Goal: Information Seeking & Learning: Learn about a topic

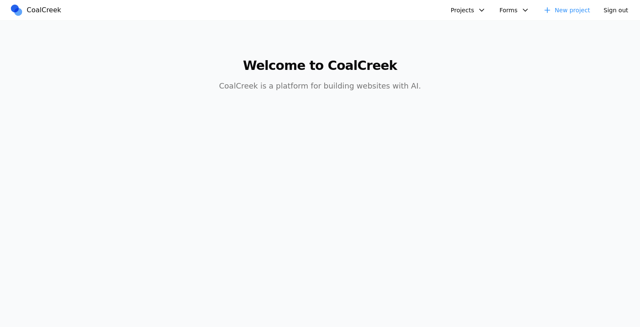
click at [457, 10] on button "Projects" at bounding box center [468, 10] width 45 height 14
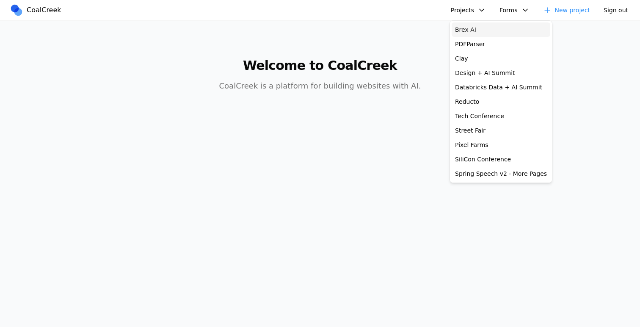
click at [469, 30] on link "Brex AI" at bounding box center [500, 29] width 99 height 14
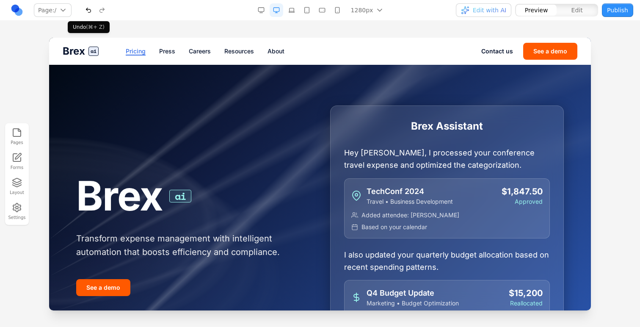
click at [140, 51] on link "Pricing" at bounding box center [136, 51] width 20 height 8
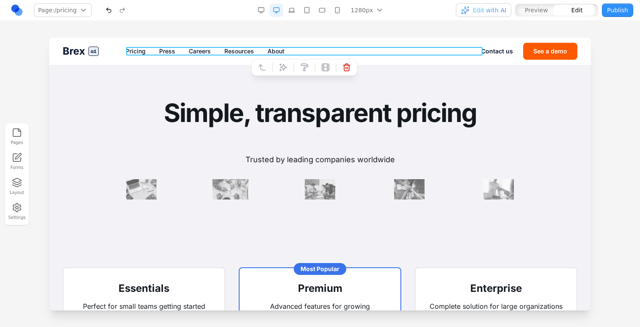
click at [218, 51] on nav "Pricing Press Careers Resources About" at bounding box center [303, 51] width 355 height 8
click at [283, 68] on icon at bounding box center [283, 67] width 8 height 8
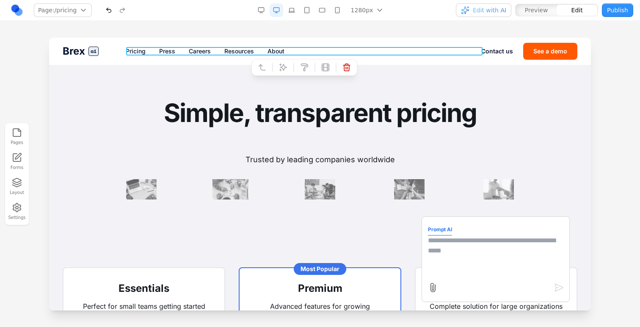
click at [457, 260] on textarea at bounding box center [495, 256] width 135 height 42
type textarea "**********"
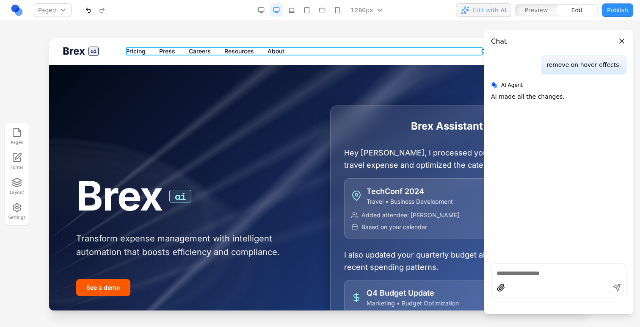
click at [260, 48] on nav "Pricing Press Careers Resources About" at bounding box center [303, 51] width 355 height 8
click at [279, 68] on icon at bounding box center [283, 67] width 8 height 8
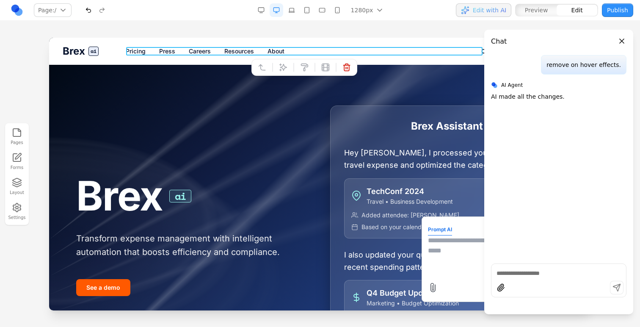
click at [451, 269] on textarea at bounding box center [495, 256] width 135 height 42
click at [332, 180] on div "Brex Assistant Hey [PERSON_NAME], I processed your conference travel expense an…" at bounding box center [447, 234] width 234 height 259
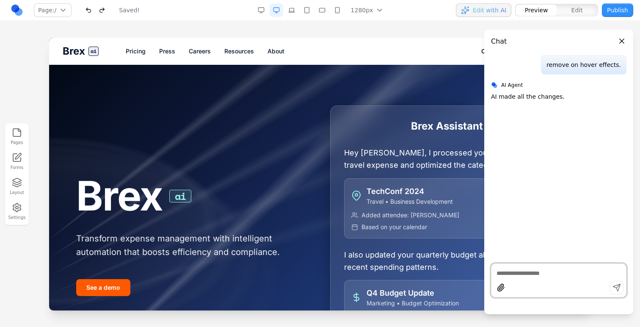
click at [264, 52] on nav "Pricing Press Careers Resources About" at bounding box center [303, 51] width 355 height 8
click at [263, 51] on nav "Pricing Press Careers Resources About" at bounding box center [303, 51] width 355 height 8
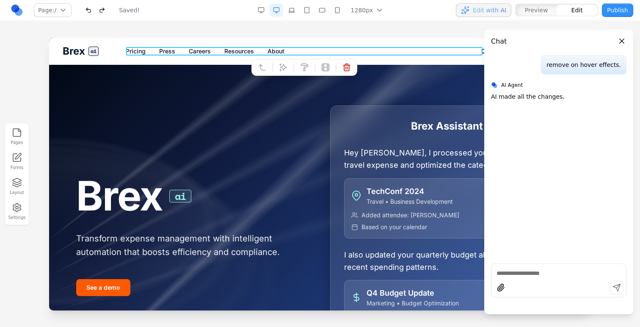
click at [281, 65] on icon at bounding box center [283, 67] width 8 height 8
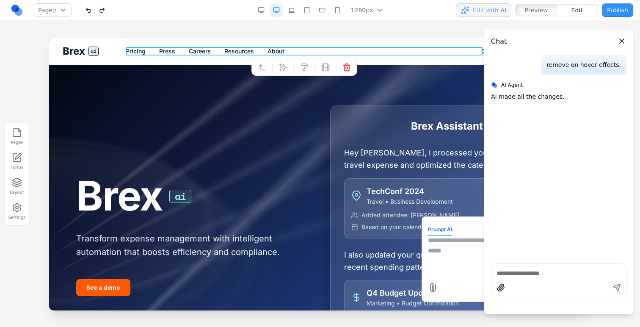
click at [445, 282] on div at bounding box center [496, 288] width 136 height 14
click at [440, 265] on textarea at bounding box center [495, 256] width 135 height 42
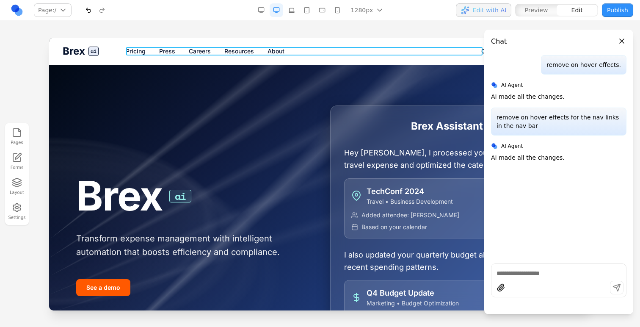
click at [292, 54] on nav "Pricing Press Careers Resources About" at bounding box center [303, 51] width 355 height 8
click at [284, 65] on icon at bounding box center [283, 67] width 8 height 8
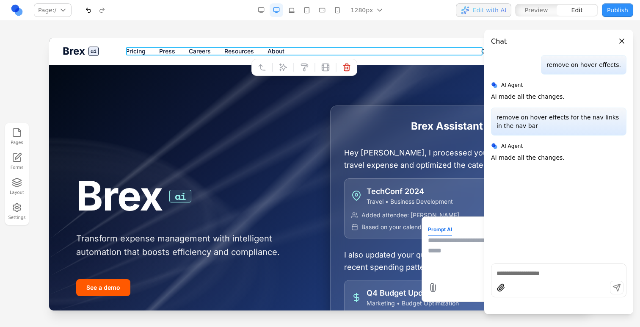
click at [458, 256] on textarea at bounding box center [495, 256] width 135 height 42
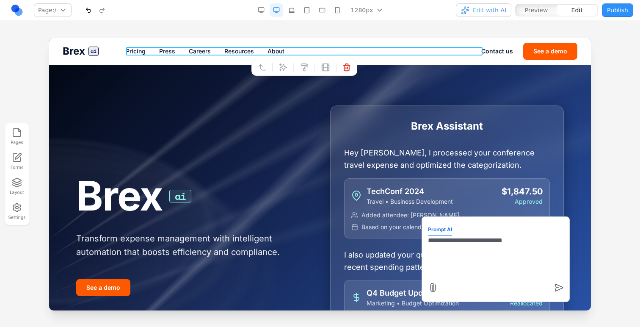
type textarea "**********"
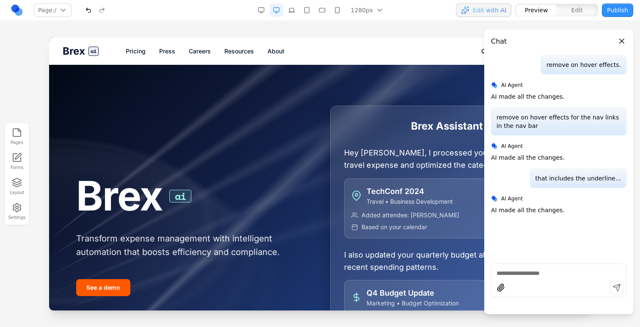
click at [140, 53] on link "Pricing" at bounding box center [136, 51] width 20 height 8
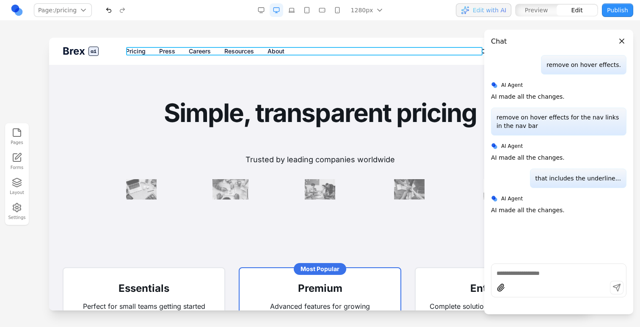
click at [148, 51] on nav "Pricing Press Careers Resources About" at bounding box center [303, 51] width 355 height 8
click at [279, 59] on div at bounding box center [304, 67] width 106 height 17
click at [391, 74] on section "Simple, transparent pricing Trusted by leading companies worldwide" at bounding box center [320, 149] width 542 height 168
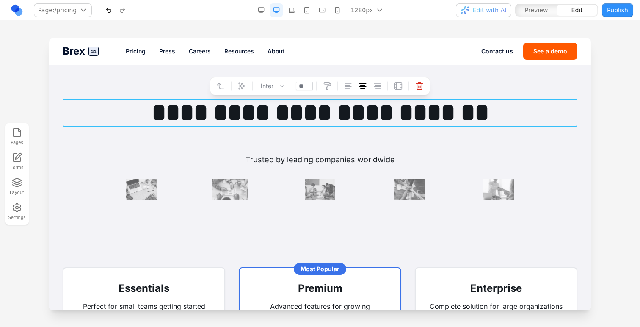
click at [280, 104] on h1 "**********" at bounding box center [320, 113] width 515 height 28
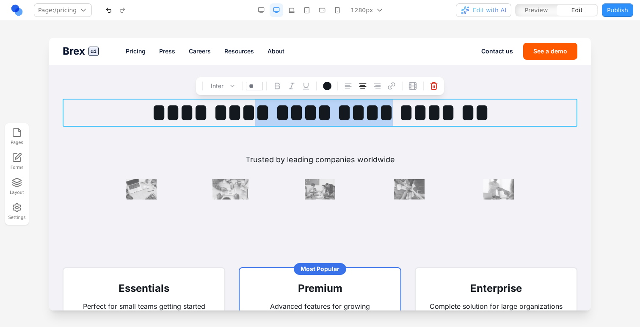
click at [280, 104] on h1 "**********" at bounding box center [320, 113] width 515 height 28
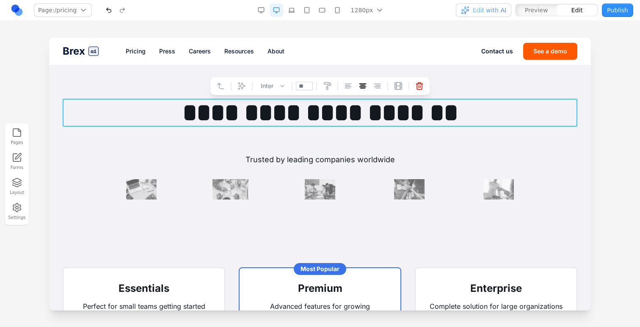
click at [115, 166] on div "Trusted by leading companies worldwide" at bounding box center [319, 177] width 433 height 46
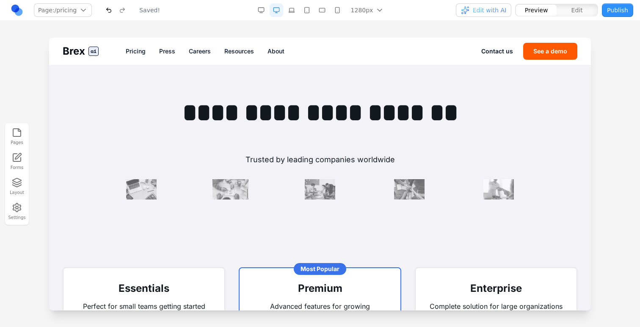
click at [90, 52] on span "ai" at bounding box center [93, 51] width 10 height 9
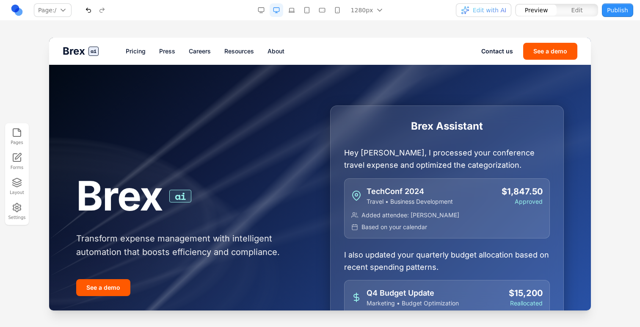
click at [280, 53] on link "About" at bounding box center [275, 51] width 17 height 8
click at [273, 46] on div "Brex ai Pricing Press Careers Resources About Contact us See a demo" at bounding box center [320, 51] width 542 height 27
click at [135, 49] on link "Pricing" at bounding box center [136, 51] width 20 height 8
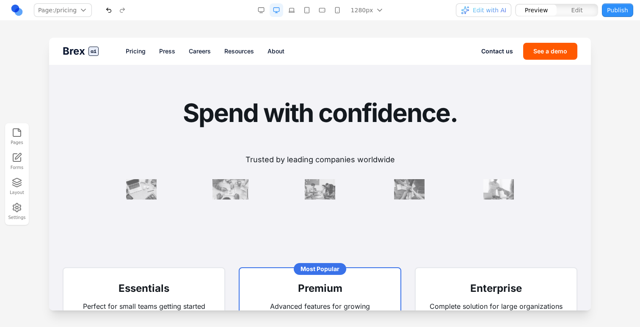
click at [15, 185] on icon "button" at bounding box center [17, 185] width 8 height 2
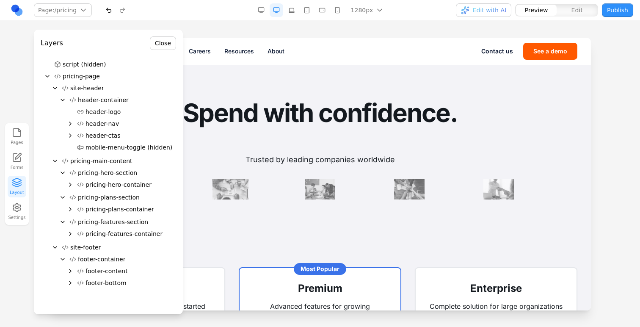
click at [165, 41] on button "Close" at bounding box center [163, 43] width 26 height 14
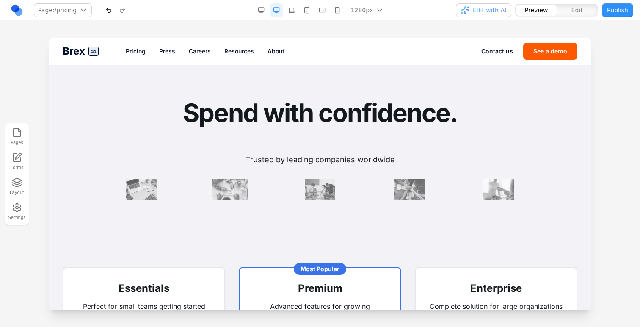
click at [207, 93] on section "Spend with confidence. Trusted by leading companies worldwide" at bounding box center [320, 149] width 542 height 168
click at [202, 118] on h1 "Spend with confidence." at bounding box center [320, 113] width 515 height 28
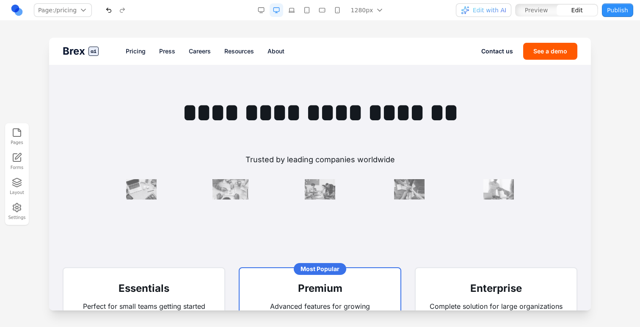
click at [180, 158] on p "Trusted by leading companies worldwide" at bounding box center [319, 160] width 433 height 12
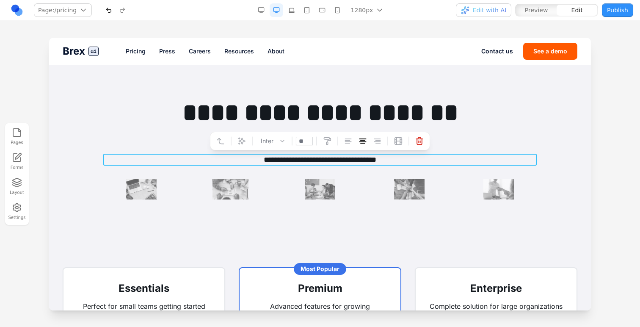
click at [310, 165] on p "**********" at bounding box center [319, 160] width 433 height 12
click at [419, 141] on icon at bounding box center [419, 141] width 8 height 8
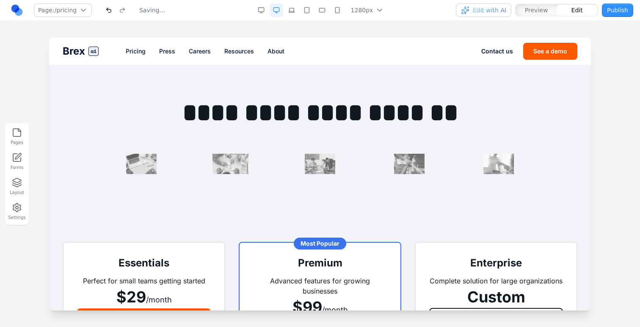
click at [495, 8] on span "Edit with AI" at bounding box center [489, 10] width 33 height 8
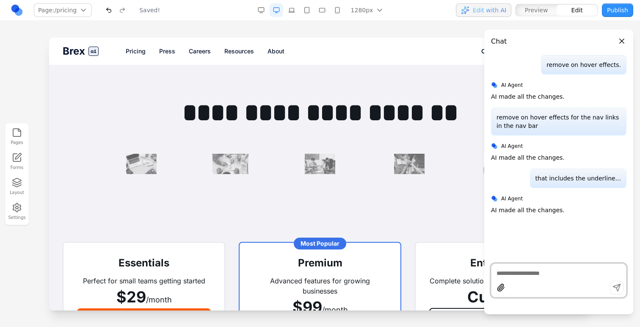
click at [504, 272] on textarea at bounding box center [558, 273] width 124 height 8
type textarea "*"
type textarea "*****"
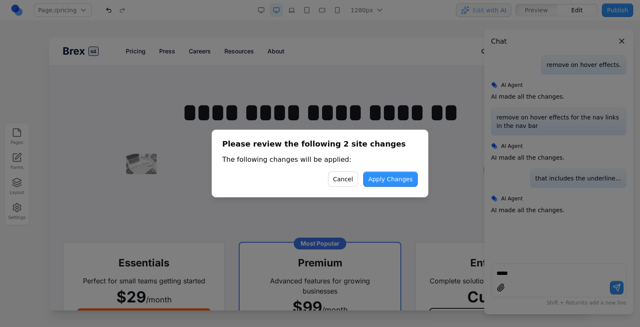
click at [390, 171] on div "Please review the following 2 site changes The following changes will be applie…" at bounding box center [320, 163] width 217 height 68
click at [392, 176] on button "Apply Changes" at bounding box center [390, 178] width 55 height 15
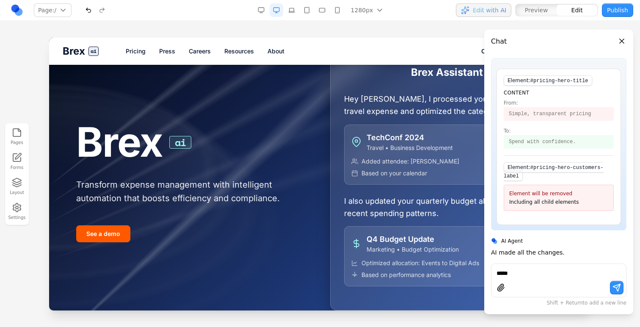
scroll to position [74, 0]
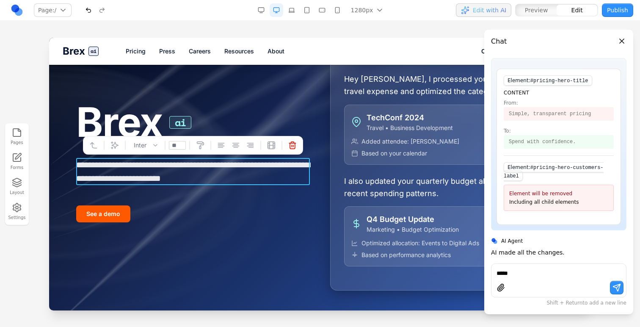
click at [256, 173] on p "**********" at bounding box center [193, 171] width 234 height 27
click at [291, 176] on p "**********" at bounding box center [193, 171] width 234 height 27
click at [286, 202] on div "See a demo" at bounding box center [193, 210] width 234 height 24
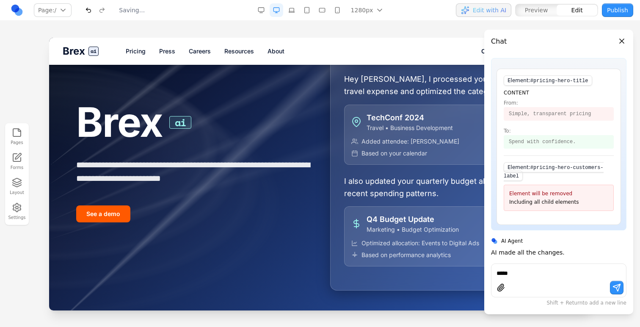
click at [90, 14] on button "button" at bounding box center [89, 10] width 14 height 14
click at [91, 14] on button "button" at bounding box center [89, 10] width 14 height 14
click at [143, 49] on link "Pricing" at bounding box center [136, 51] width 20 height 8
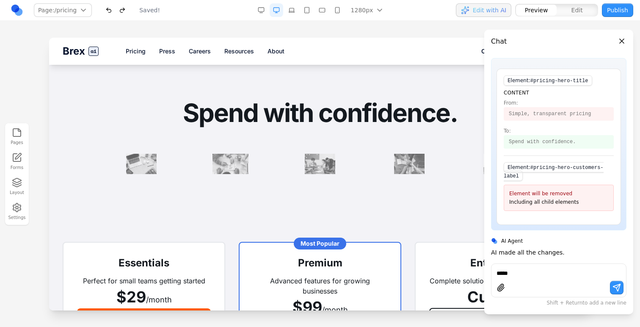
scroll to position [0, 0]
click at [516, 272] on textarea "*****" at bounding box center [558, 273] width 124 height 8
click at [538, 277] on div at bounding box center [558, 280] width 135 height 34
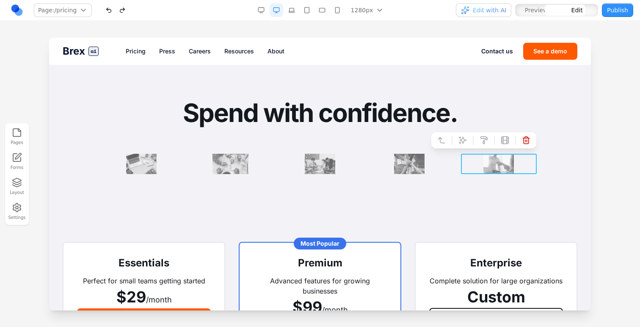
click at [470, 170] on div at bounding box center [499, 164] width 76 height 20
click at [451, 168] on div at bounding box center [319, 164] width 433 height 20
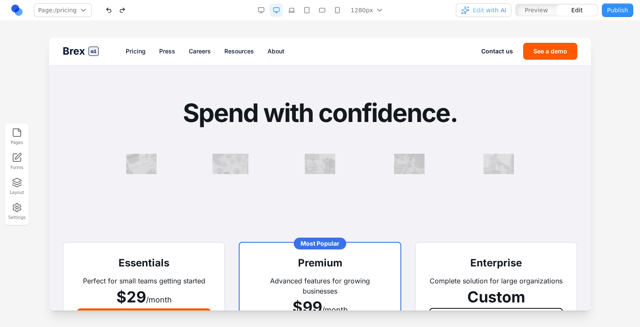
click at [451, 168] on div at bounding box center [319, 164] width 433 height 20
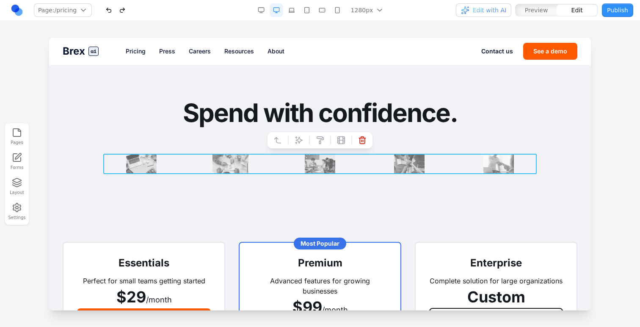
click at [290, 137] on div at bounding box center [288, 140] width 6 height 14
click at [286, 136] on div at bounding box center [288, 140] width 6 height 14
click at [307, 137] on div at bounding box center [309, 140] width 6 height 14
click at [303, 138] on icon at bounding box center [298, 140] width 8 height 8
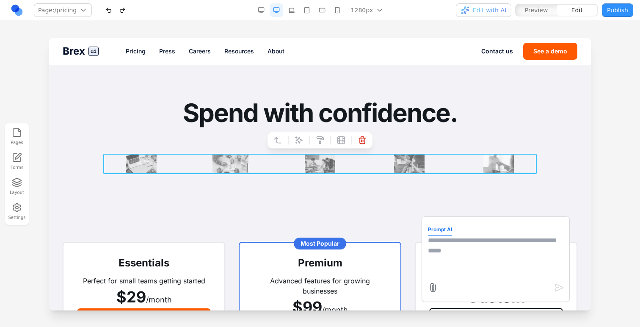
click at [460, 247] on textarea at bounding box center [495, 256] width 135 height 42
type textarea "**********"
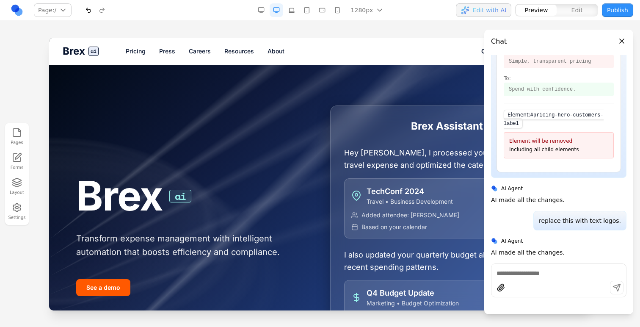
click at [137, 48] on link "Pricing" at bounding box center [136, 51] width 20 height 8
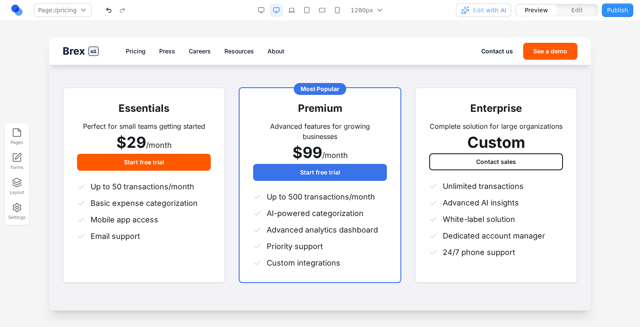
scroll to position [146, 0]
click at [137, 144] on span "$29" at bounding box center [131, 141] width 30 height 19
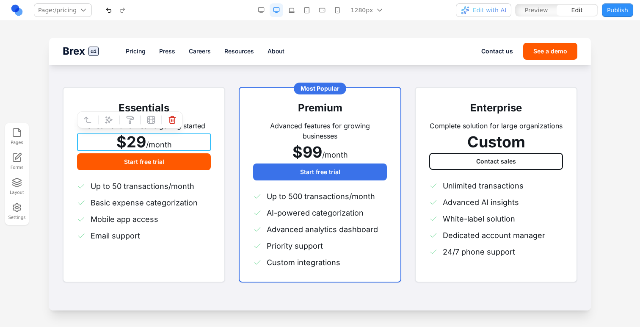
click at [140, 144] on span "$29" at bounding box center [131, 141] width 30 height 19
click at [141, 144] on span "$29" at bounding box center [131, 141] width 30 height 19
click at [145, 142] on span "$29" at bounding box center [131, 141] width 30 height 19
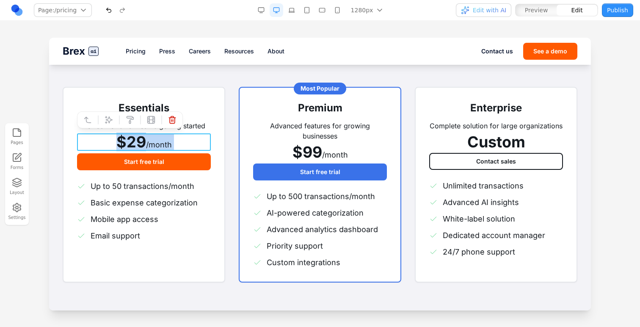
click at [145, 142] on span "$29" at bounding box center [131, 141] width 30 height 19
click at [141, 141] on span "$29" at bounding box center [131, 141] width 30 height 19
click at [154, 141] on span "/month" at bounding box center [159, 144] width 26 height 9
drag, startPoint x: 146, startPoint y: 141, endPoint x: 125, endPoint y: 140, distance: 21.2
click at [125, 140] on div "$29 /month" at bounding box center [144, 141] width 134 height 17
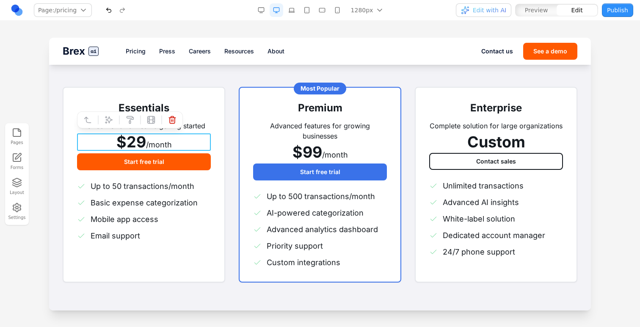
click at [326, 162] on div "Premium Advanced features for growing businesses $99 /month Start free trial" at bounding box center [320, 140] width 134 height 79
click at [158, 140] on span "/month" at bounding box center [159, 144] width 26 height 9
click at [173, 142] on div "$29 /month" at bounding box center [144, 141] width 134 height 17
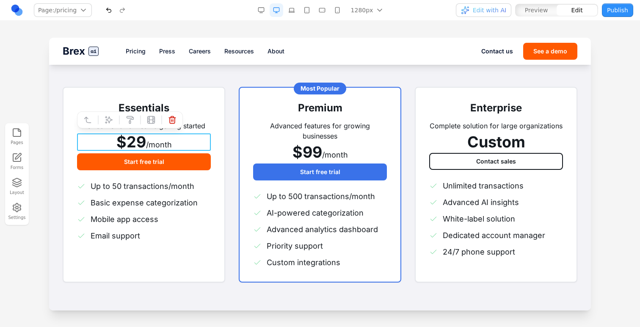
click at [134, 145] on span "$29" at bounding box center [131, 141] width 30 height 19
click at [159, 145] on span "/month" at bounding box center [159, 144] width 26 height 9
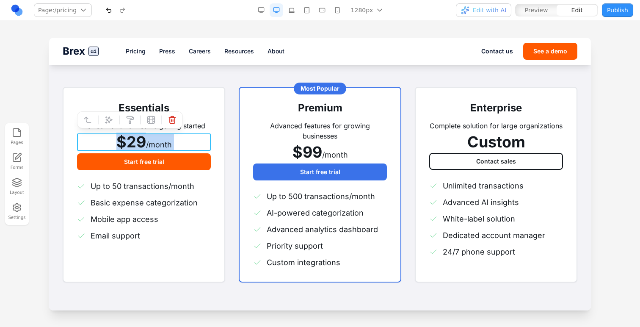
click at [159, 145] on span "/month" at bounding box center [159, 144] width 26 height 9
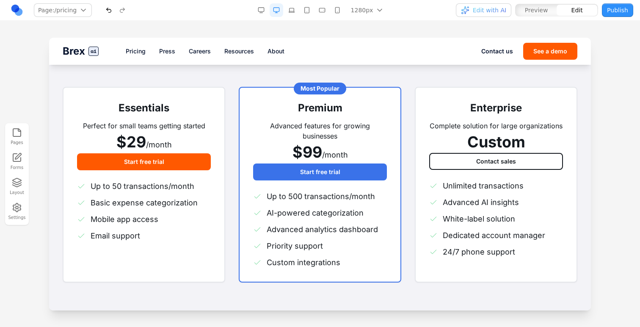
click at [241, 135] on div "Most Popular Premium Advanced features for growing businesses $99 /month Start …" at bounding box center [320, 184] width 162 height 195
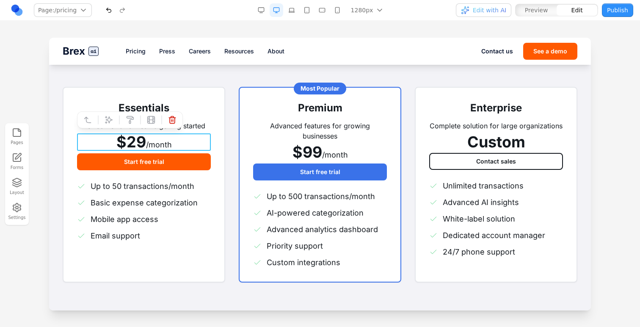
click at [205, 134] on div "$29 /month" at bounding box center [144, 141] width 134 height 17
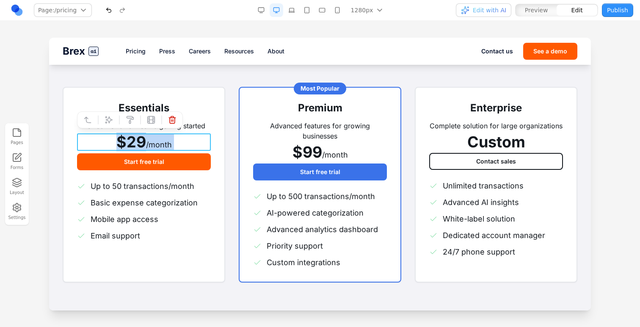
click at [205, 134] on div "$29 /month" at bounding box center [144, 141] width 134 height 17
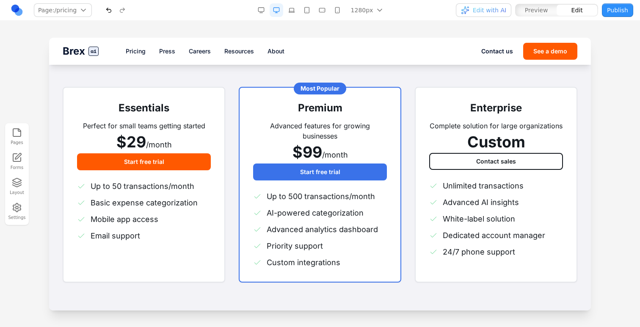
click at [232, 133] on div "Essentials Perfect for small teams getting started $29 /month Start free trial …" at bounding box center [320, 184] width 515 height 195
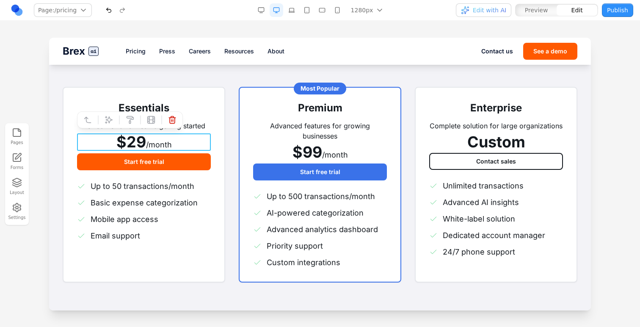
click at [154, 141] on span "/month" at bounding box center [159, 144] width 26 height 9
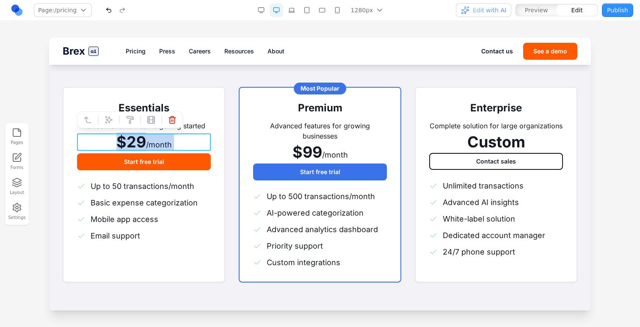
click at [154, 141] on span "/month" at bounding box center [159, 144] width 26 height 9
click at [149, 141] on span "/month" at bounding box center [159, 144] width 26 height 9
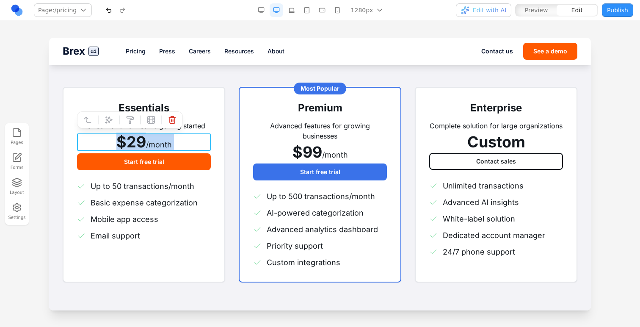
click at [142, 140] on span "$29" at bounding box center [131, 141] width 30 height 19
click at [143, 140] on span "$29" at bounding box center [131, 141] width 30 height 19
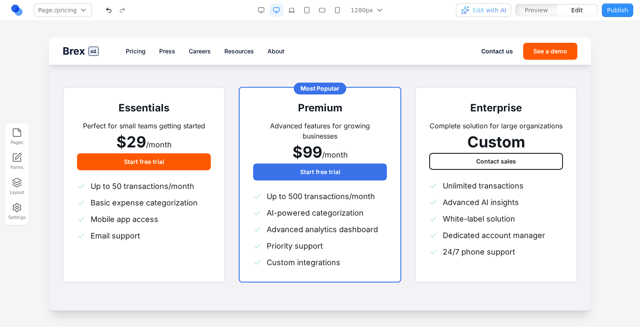
click at [312, 148] on span "$99" at bounding box center [307, 152] width 30 height 19
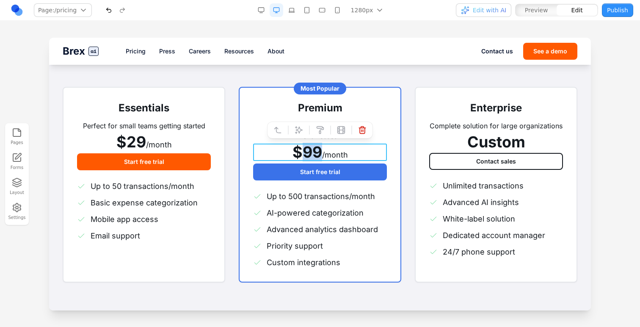
click at [312, 148] on span "$99" at bounding box center [307, 152] width 30 height 19
click at [314, 148] on span "$99" at bounding box center [307, 152] width 30 height 19
click at [321, 152] on span "$99" at bounding box center [307, 152] width 30 height 19
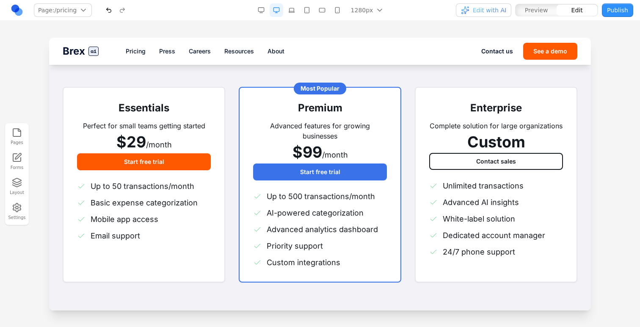
click at [245, 214] on div "Most Popular Premium Advanced features for growing businesses $99 /month Start …" at bounding box center [320, 184] width 162 height 195
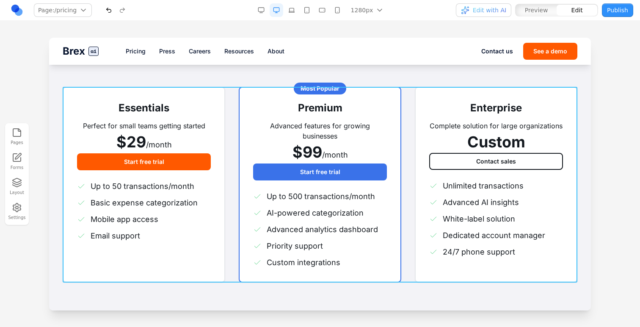
click at [225, 196] on div "Essentials Perfect for small teams getting started $29 /month Start free trial …" at bounding box center [320, 184] width 515 height 195
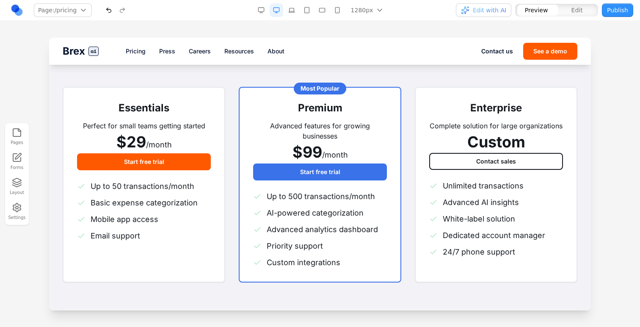
click at [306, 109] on h3 "Premium" at bounding box center [320, 108] width 134 height 14
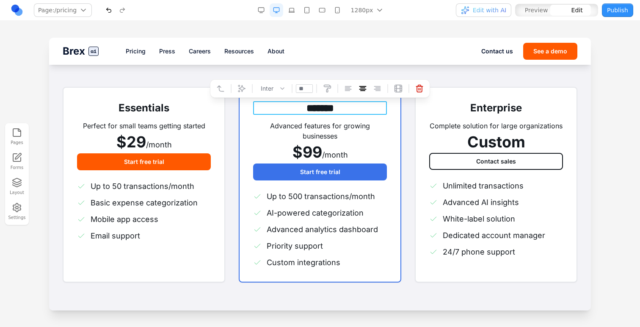
click at [306, 109] on h3 "*******" at bounding box center [320, 108] width 134 height 14
click at [310, 124] on p "Advanced features for growing businesses" at bounding box center [320, 131] width 134 height 20
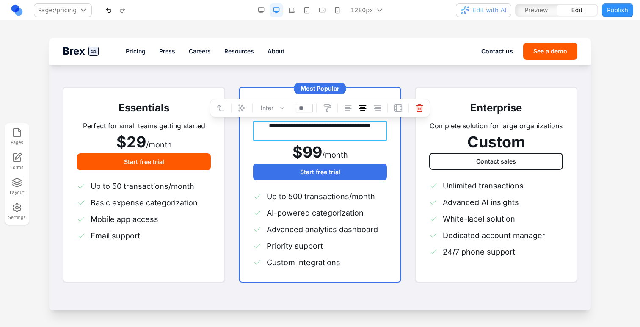
click at [310, 125] on p "**********" at bounding box center [320, 131] width 134 height 20
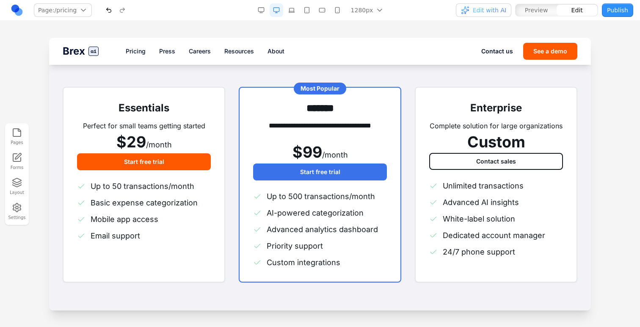
click at [308, 159] on span "$99" at bounding box center [307, 152] width 30 height 19
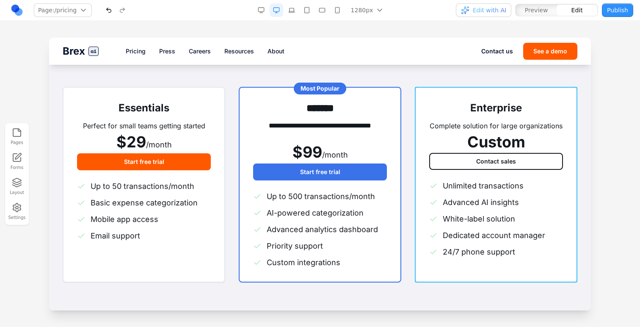
click at [420, 116] on div "Enterprise Complete solution for large organizations Custom Contact sales Unlim…" at bounding box center [496, 184] width 162 height 195
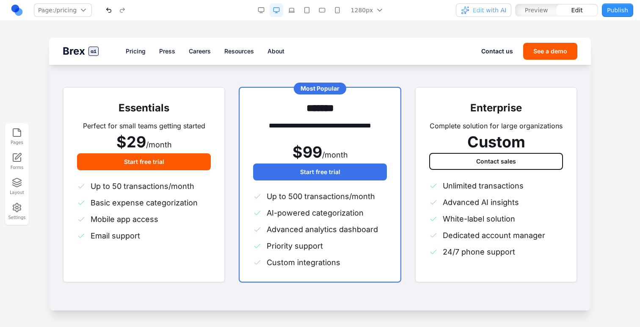
click at [407, 116] on div "**********" at bounding box center [320, 184] width 515 height 195
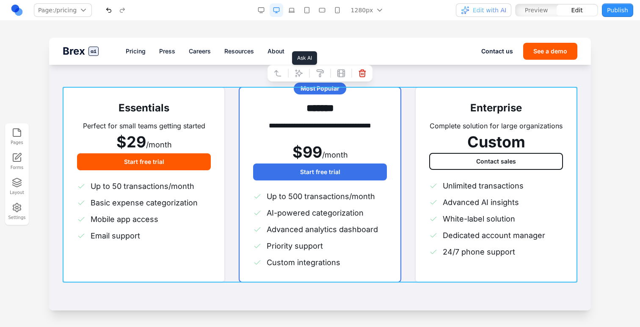
click at [304, 74] on button at bounding box center [299, 73] width 14 height 14
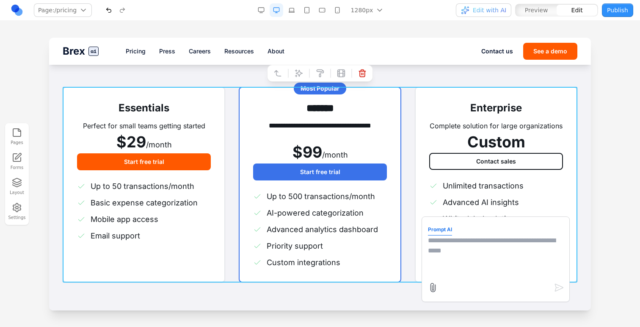
click at [446, 265] on textarea at bounding box center [495, 256] width 135 height 42
type textarea "**********"
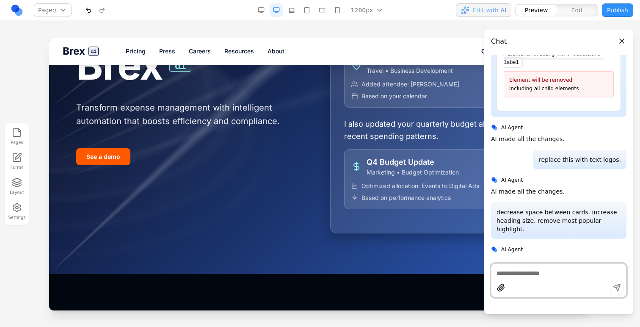
scroll to position [135, 0]
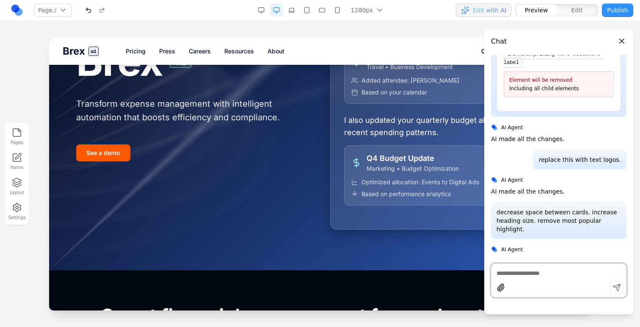
click at [139, 52] on link "Pricing" at bounding box center [136, 51] width 20 height 8
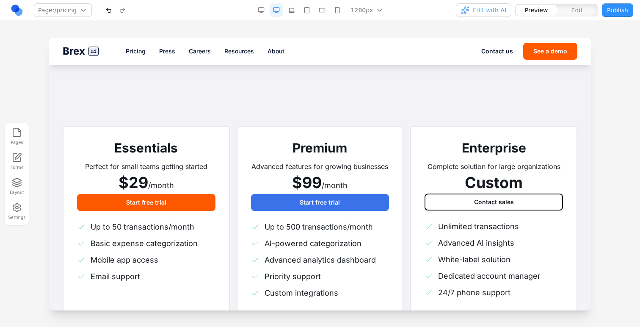
scroll to position [113, 0]
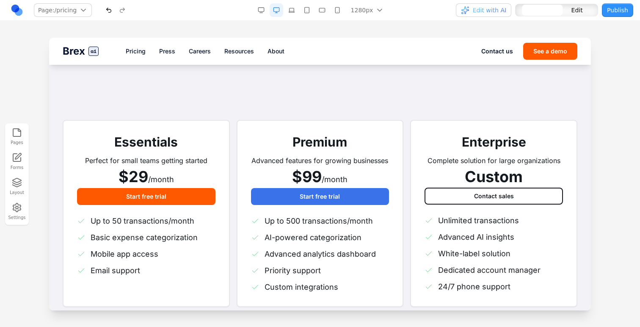
click at [138, 142] on h3 "Essentials" at bounding box center [146, 141] width 138 height 15
click at [343, 123] on div "Premium Advanced features for growing businesses $99 /month Start free trial Up…" at bounding box center [320, 213] width 167 height 187
click at [406, 141] on div "**********" at bounding box center [320, 213] width 515 height 187
click at [619, 14] on button "Publish" at bounding box center [617, 10] width 31 height 14
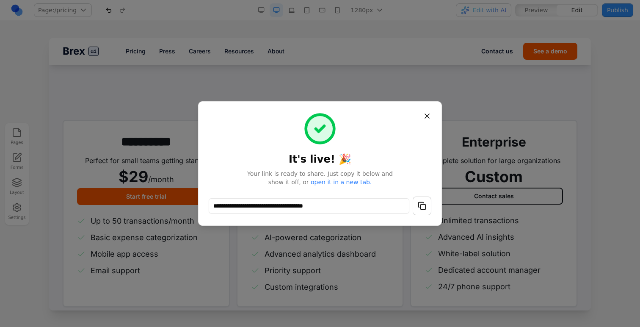
click at [432, 204] on div "**********" at bounding box center [320, 163] width 244 height 124
click at [428, 204] on button "button" at bounding box center [422, 205] width 19 height 19
click at [426, 118] on button "Close" at bounding box center [426, 115] width 15 height 15
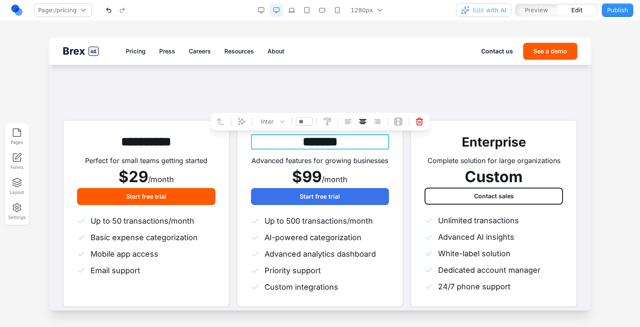
click at [314, 149] on h3 "*******" at bounding box center [320, 141] width 138 height 15
click at [242, 166] on div "******* Advanced features for growing businesses $99 /month Start free trial Up…" at bounding box center [320, 213] width 167 height 187
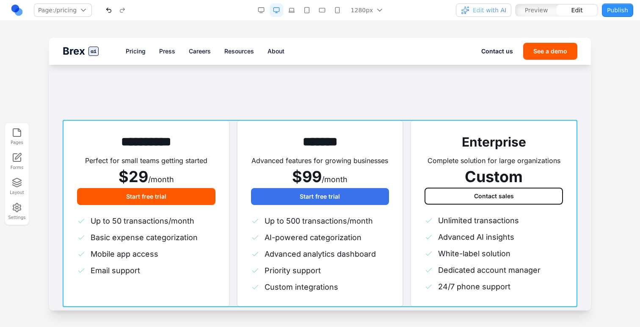
click at [233, 151] on div "**********" at bounding box center [320, 213] width 515 height 187
click at [292, 113] on button at bounding box center [299, 106] width 14 height 14
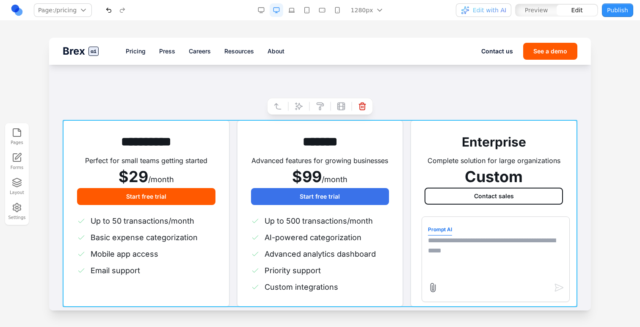
click at [450, 256] on textarea at bounding box center [495, 256] width 135 height 42
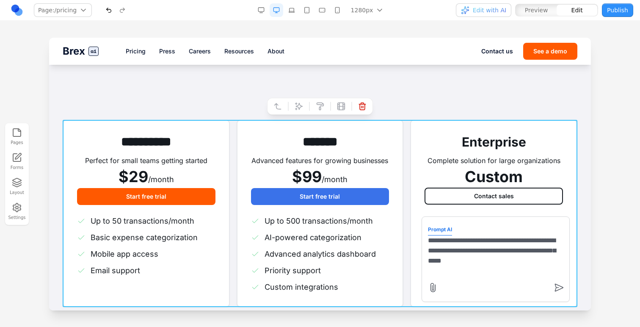
type textarea "**********"
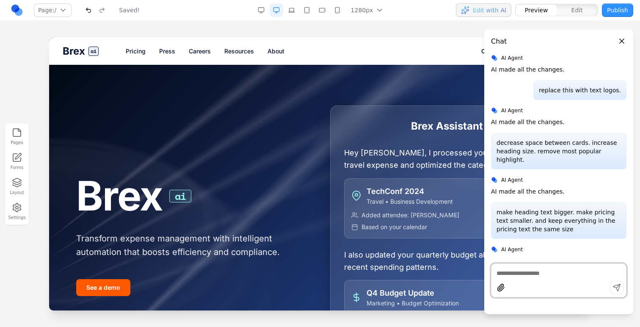
scroll to position [0, 0]
click at [138, 54] on link "Pricing" at bounding box center [136, 51] width 20 height 8
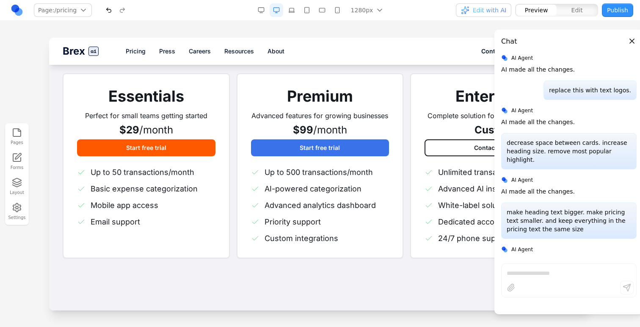
scroll to position [146, 0]
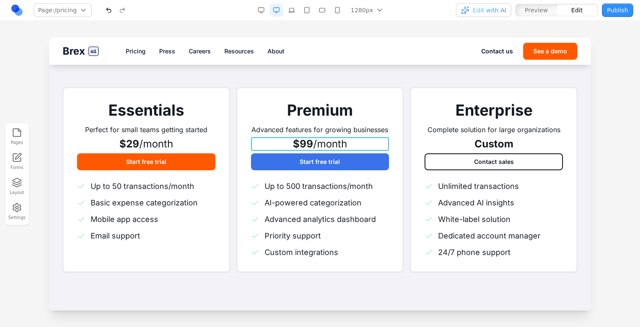
click at [333, 146] on span "/month" at bounding box center [330, 144] width 34 height 12
click at [326, 170] on div "Premium Advanced features for growing businesses $99 /month Start free trial Up…" at bounding box center [320, 179] width 167 height 185
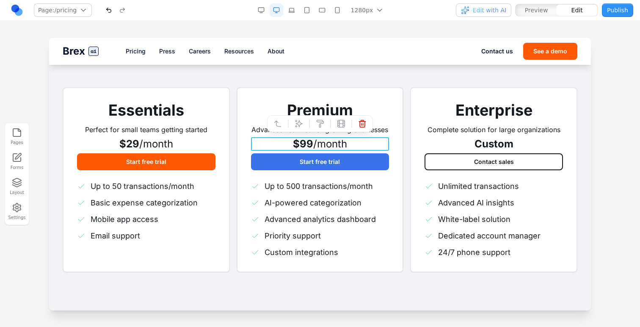
click at [300, 143] on span "$99" at bounding box center [303, 144] width 20 height 12
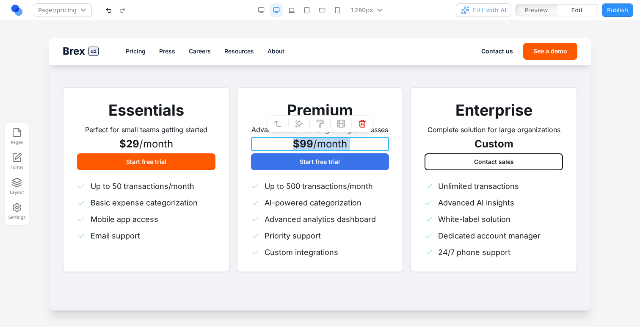
click at [300, 143] on span "$99" at bounding box center [303, 144] width 20 height 12
click at [156, 140] on span "/month" at bounding box center [156, 144] width 34 height 12
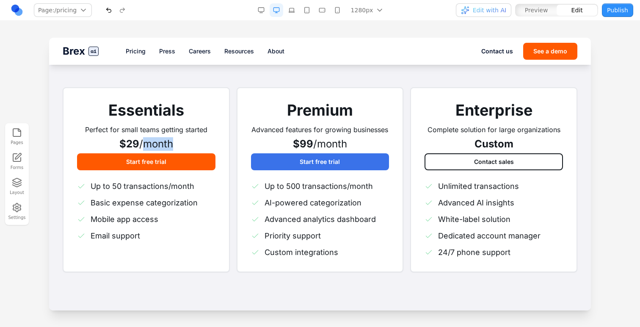
click at [156, 140] on span "/month" at bounding box center [156, 144] width 34 height 12
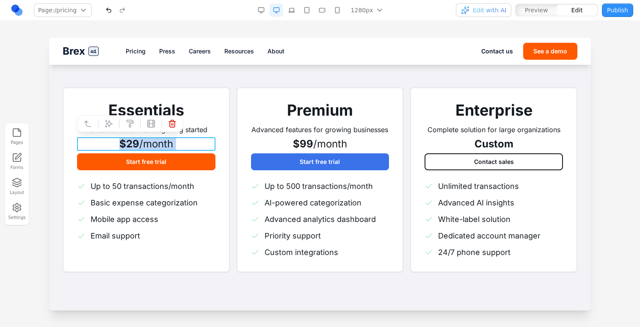
click at [156, 140] on span "/month" at bounding box center [156, 144] width 34 height 12
click at [162, 160] on button "Start free trial" at bounding box center [146, 161] width 138 height 17
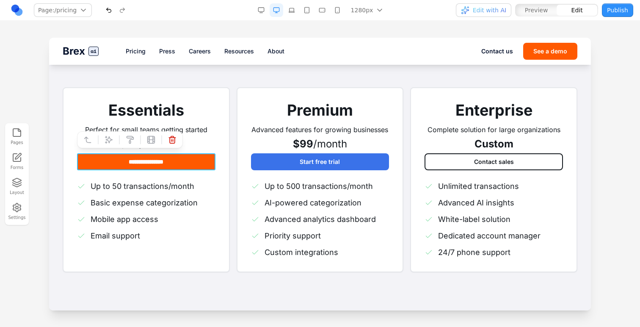
click at [162, 160] on button "**********" at bounding box center [146, 161] width 138 height 17
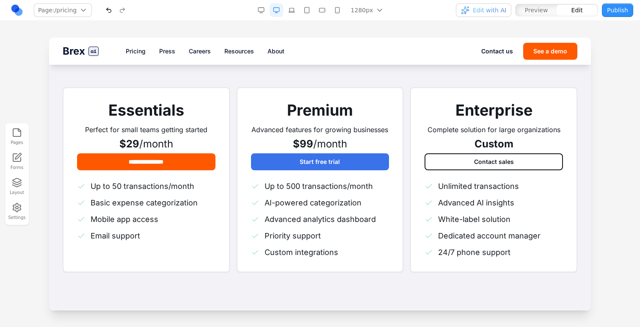
click at [282, 159] on button "Start free trial" at bounding box center [320, 161] width 138 height 17
click at [333, 142] on span "/month" at bounding box center [330, 144] width 34 height 12
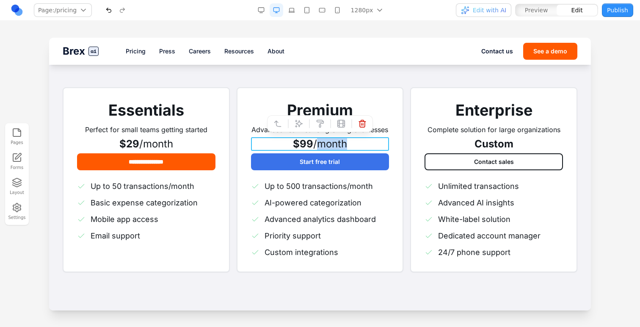
click at [333, 142] on span "/month" at bounding box center [330, 144] width 34 height 12
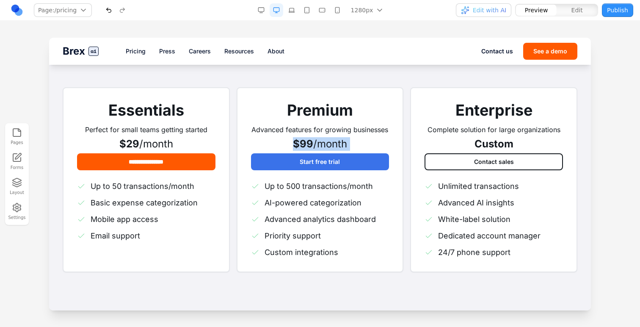
click at [333, 142] on span "/month" at bounding box center [330, 144] width 34 height 12
click at [334, 142] on span "/month" at bounding box center [330, 144] width 34 height 12
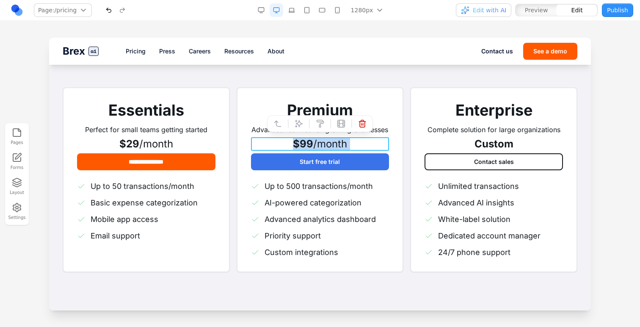
click at [334, 142] on span "/month" at bounding box center [330, 144] width 34 height 12
click at [17, 185] on icon "button" at bounding box center [17, 182] width 10 height 10
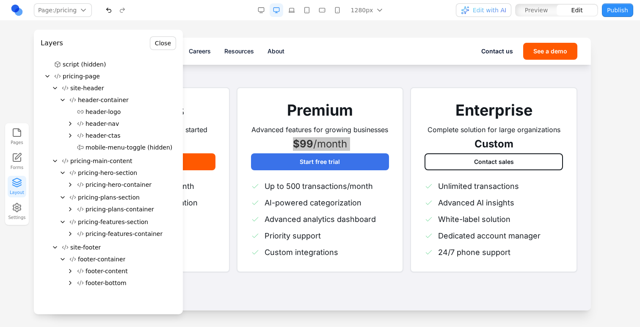
click at [116, 172] on span "pricing-hero-section" at bounding box center [107, 172] width 59 height 8
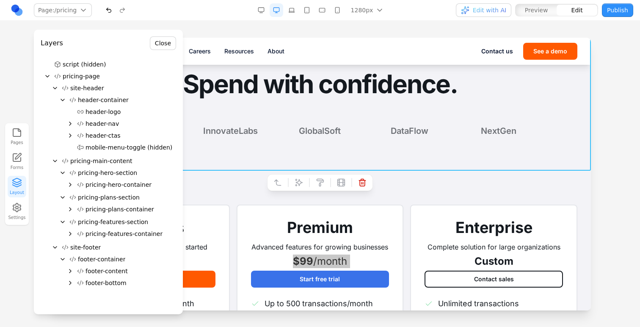
scroll to position [27, 0]
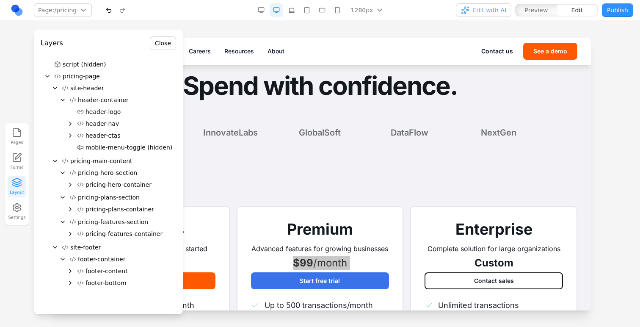
click at [83, 199] on span "pricing-plans-section" at bounding box center [109, 197] width 62 height 8
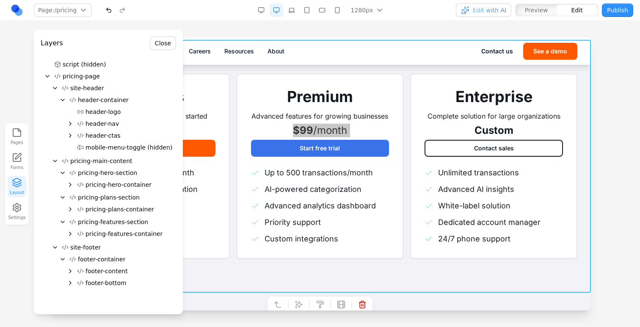
scroll to position [162, 0]
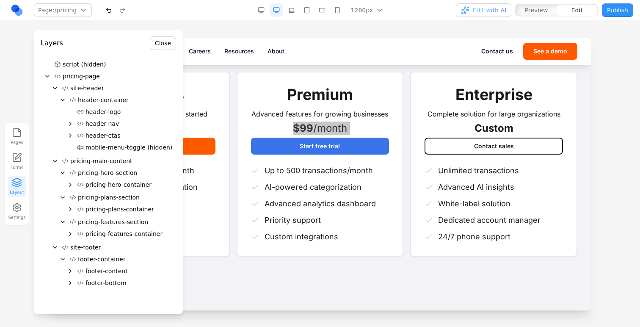
click at [69, 210] on icon "Expand" at bounding box center [70, 208] width 2 height 3
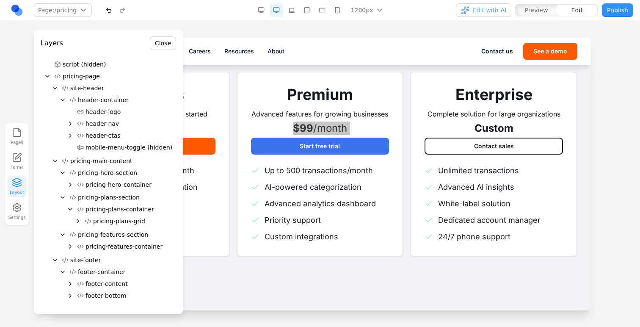
click at [91, 221] on button "pricing-plans-grid" at bounding box center [128, 221] width 95 height 12
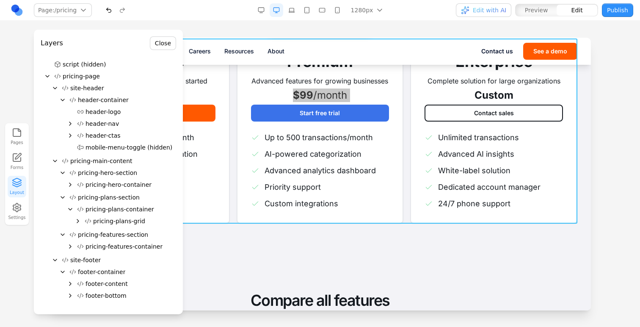
scroll to position [195, 0]
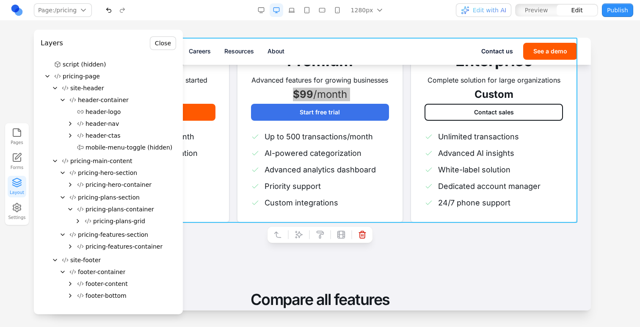
click at [79, 221] on icon "Expand" at bounding box center [77, 220] width 7 height 7
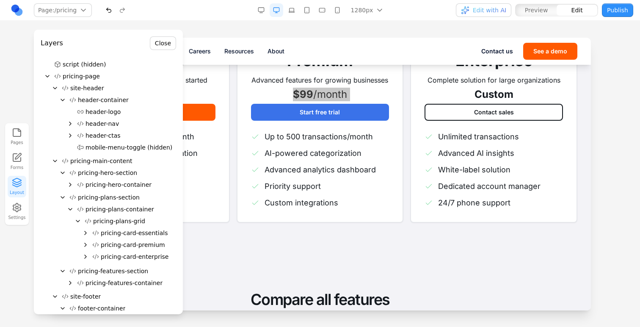
click at [85, 231] on icon "Expand" at bounding box center [86, 232] width 2 height 3
click at [95, 244] on icon "Expand" at bounding box center [93, 244] width 7 height 7
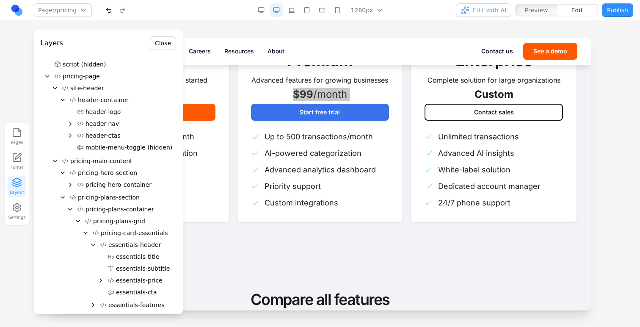
click at [97, 279] on div "essentials-price" at bounding box center [108, 280] width 135 height 12
click at [102, 279] on icon "Expand" at bounding box center [100, 280] width 7 height 7
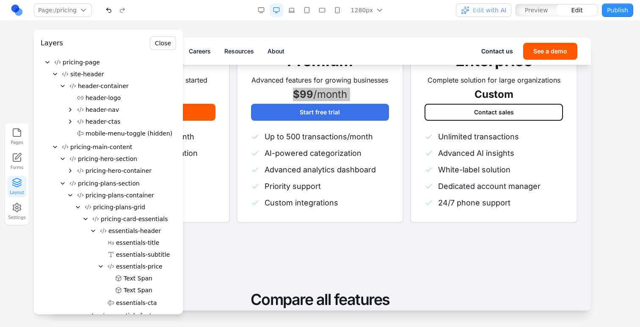
scroll to position [31, 0]
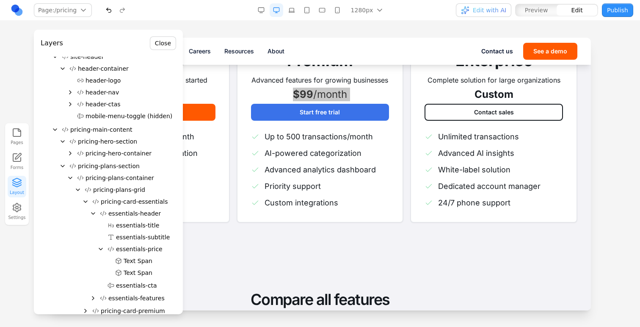
click at [136, 251] on span "essentials-price" at bounding box center [139, 249] width 47 height 8
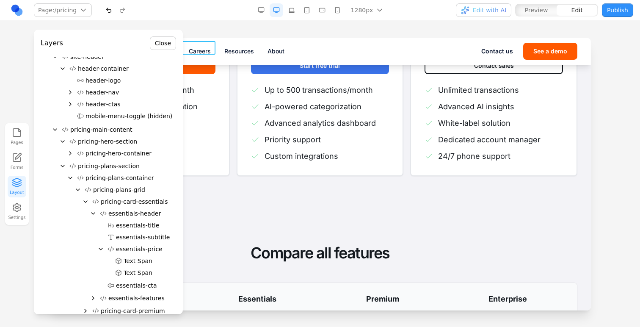
scroll to position [245, 0]
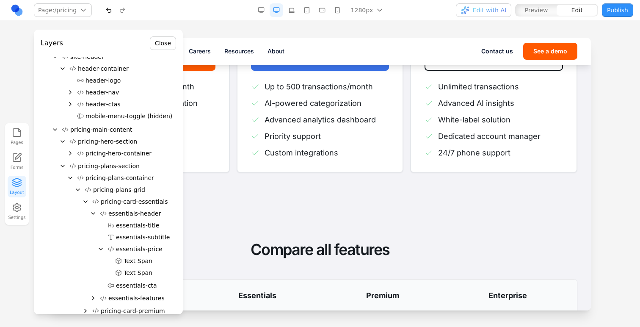
click at [136, 251] on span "essentials-price" at bounding box center [139, 249] width 47 height 8
click at [168, 51] on div "Layers Close script (hidden) pricing-page site-header header-container header-l…" at bounding box center [108, 172] width 149 height 284
click at [166, 42] on button "Close" at bounding box center [163, 43] width 26 height 14
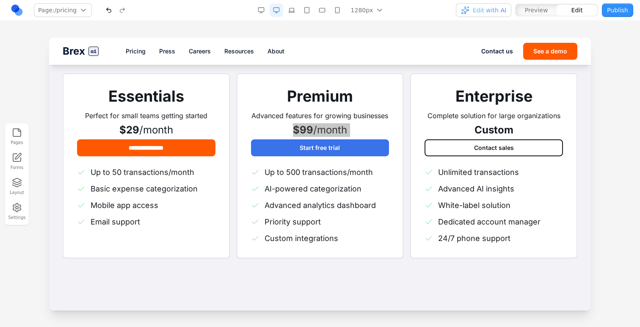
scroll to position [79, 0]
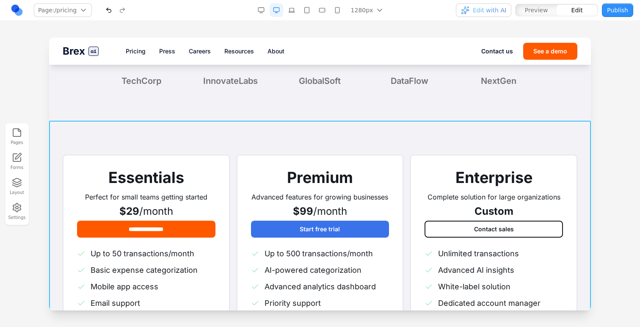
click at [68, 200] on div "**********" at bounding box center [146, 246] width 167 height 185
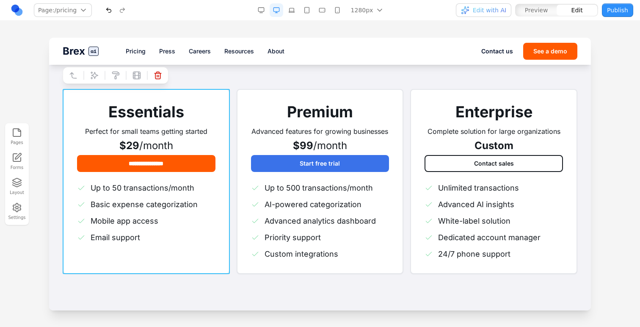
scroll to position [147, 0]
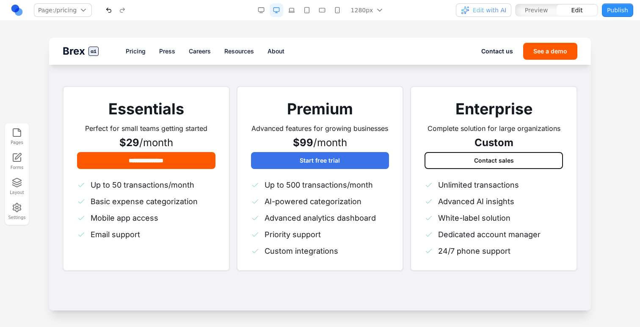
click at [56, 196] on section "**********" at bounding box center [320, 178] width 542 height 253
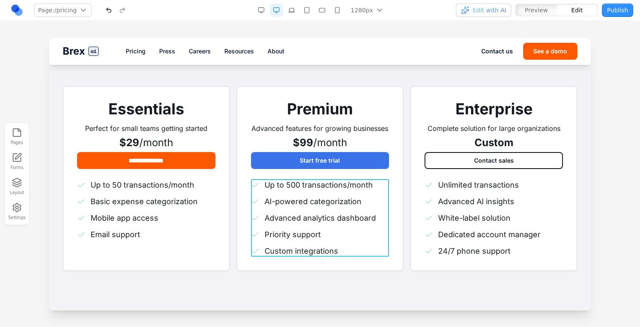
scroll to position [122, 0]
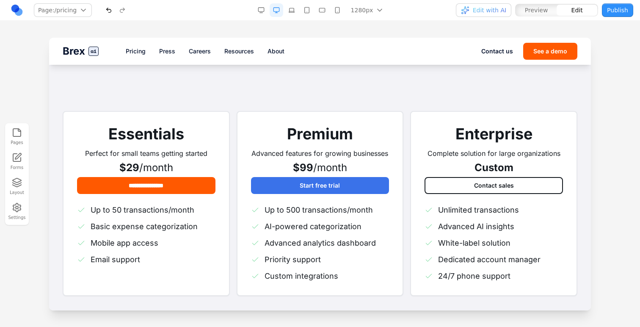
click at [609, 201] on div at bounding box center [320, 182] width 640 height 289
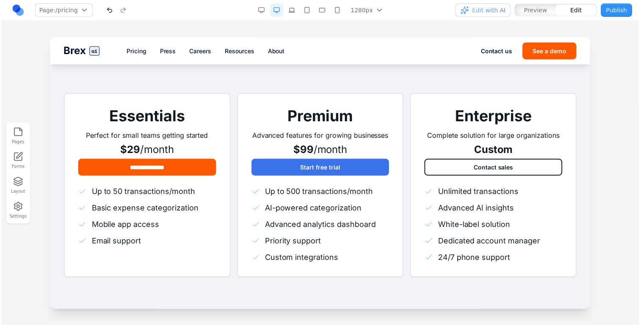
scroll to position [149, 0]
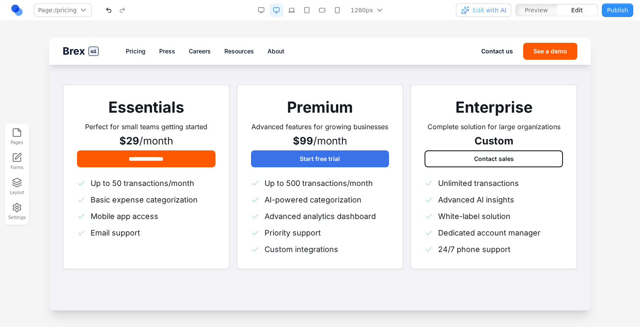
click at [605, 249] on div at bounding box center [320, 182] width 640 height 289
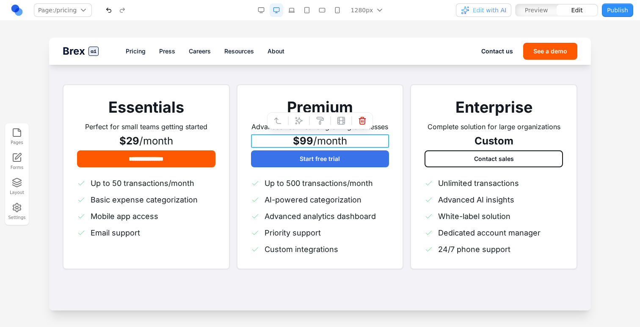
click at [330, 135] on span "/month" at bounding box center [330, 141] width 34 height 12
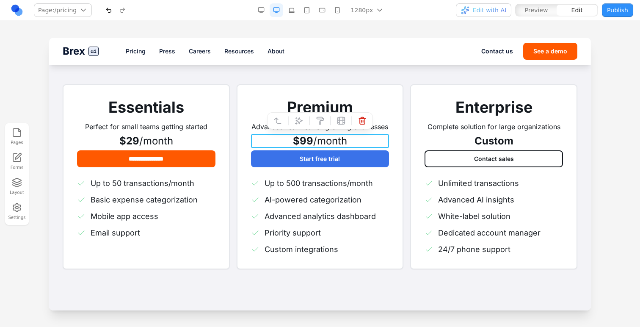
click at [305, 140] on span "$99" at bounding box center [303, 141] width 20 height 12
click at [292, 140] on div "$99 /month" at bounding box center [320, 141] width 138 height 14
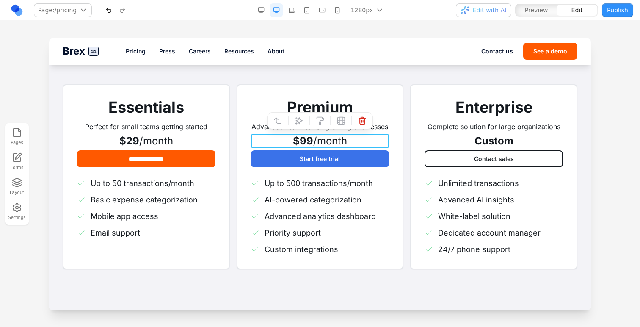
click at [305, 140] on span "$99" at bounding box center [303, 141] width 20 height 12
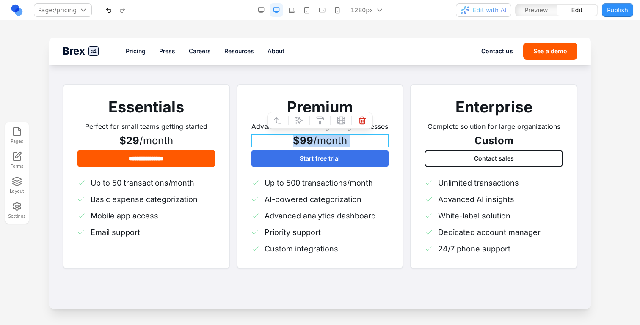
scroll to position [347, 0]
click at [124, 167] on div "**********" at bounding box center [146, 176] width 167 height 185
click at [280, 143] on div "$99 /month" at bounding box center [320, 141] width 138 height 14
click at [25, 188] on button "Layout" at bounding box center [17, 186] width 19 height 22
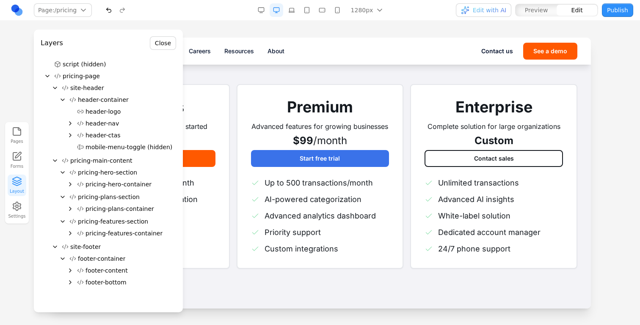
click at [70, 207] on icon "Expand" at bounding box center [70, 209] width 7 height 7
click at [80, 220] on icon "Expand" at bounding box center [77, 220] width 7 height 7
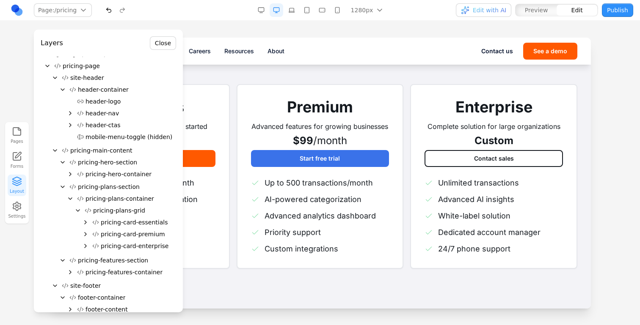
scroll to position [20, 0]
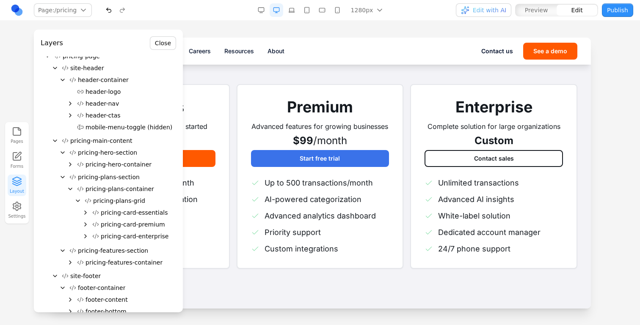
click at [85, 222] on icon "Expand" at bounding box center [85, 224] width 7 height 7
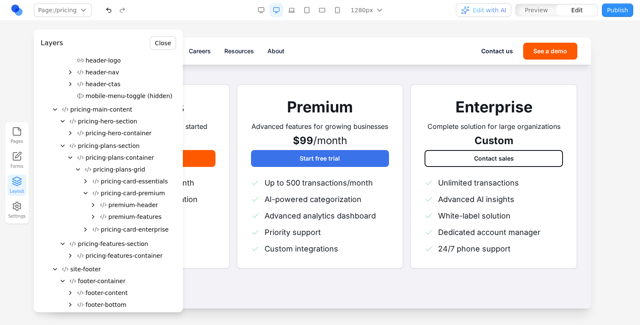
scroll to position [60, 0]
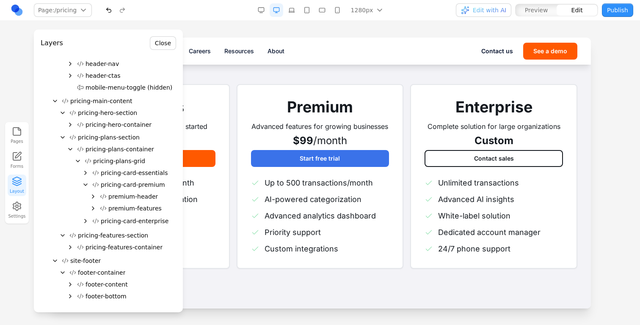
click at [94, 197] on icon "Expand" at bounding box center [93, 196] width 2 height 3
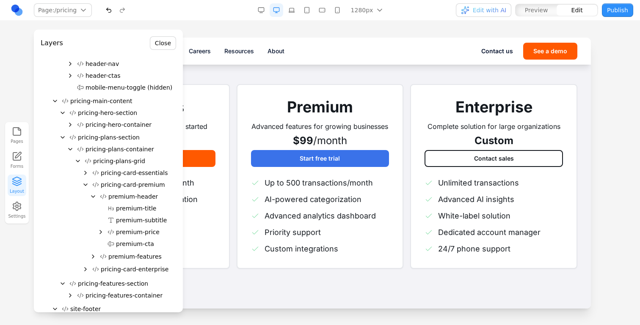
click at [99, 232] on icon "Expand" at bounding box center [100, 232] width 7 height 7
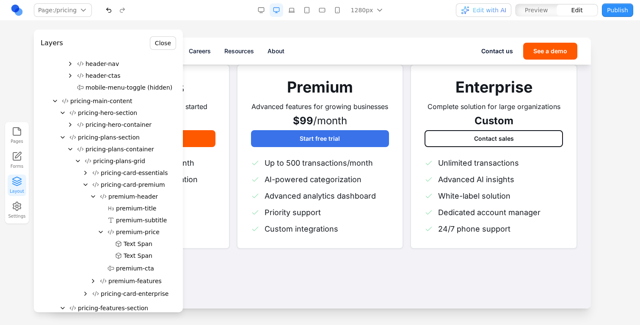
scroll to position [209, 0]
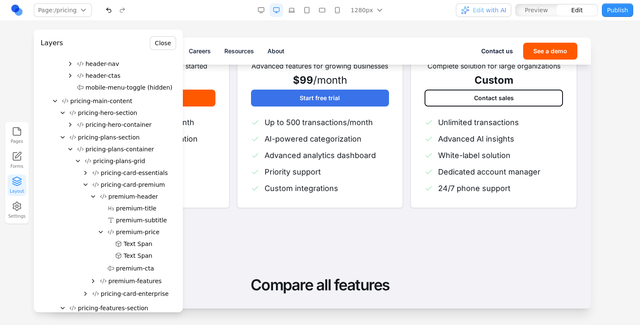
click at [170, 41] on button "Close" at bounding box center [163, 43] width 26 height 14
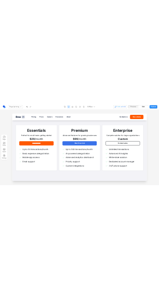
scroll to position [145, 0]
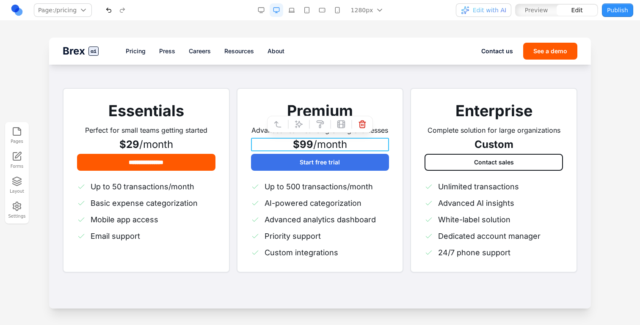
click at [310, 149] on span "$99" at bounding box center [303, 144] width 20 height 12
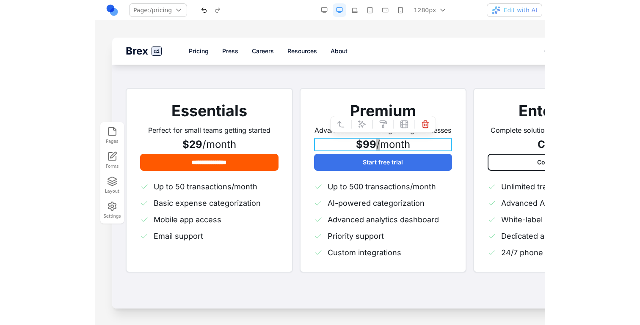
scroll to position [347, 0]
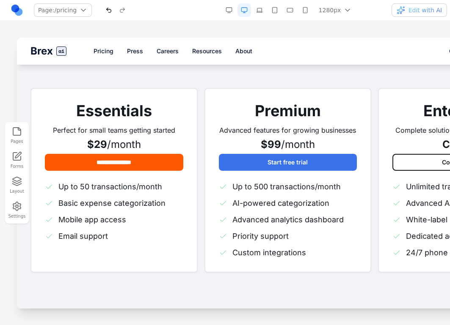
click at [448, 40] on div "Brex ai Pricing Press Careers Resources About Contact us See a demo" at bounding box center [288, 51] width 542 height 27
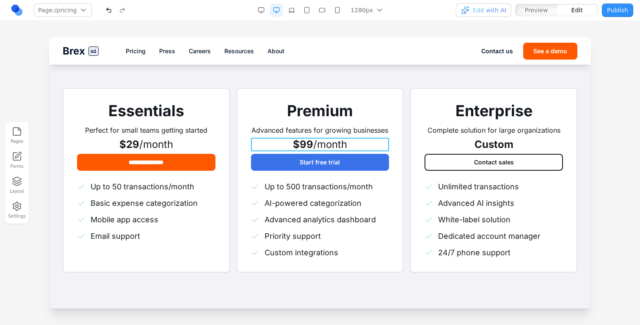
click at [350, 146] on div "$99 /month" at bounding box center [320, 145] width 138 height 14
click at [360, 181] on span "Up to 500 transactions/month" at bounding box center [318, 186] width 108 height 11
click at [325, 142] on span "/month" at bounding box center [330, 144] width 34 height 12
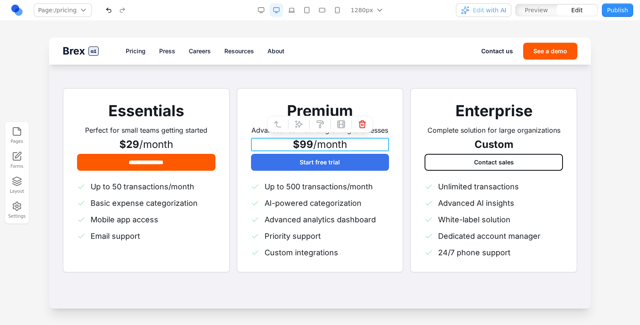
click at [326, 142] on span "/month" at bounding box center [330, 144] width 34 height 12
click at [378, 142] on div "$99 /month" at bounding box center [320, 145] width 138 height 14
click at [402, 142] on div "Premium Advanced features for growing businesses $99 /month Start free trial Up…" at bounding box center [320, 180] width 167 height 185
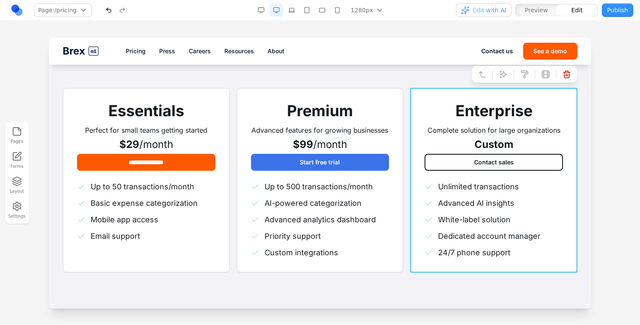
click at [411, 143] on div "Enterprise Complete solution for large organizations Custom Contact sales Unlim…" at bounding box center [493, 180] width 167 height 185
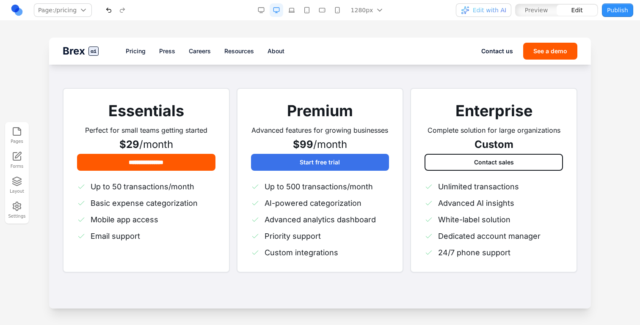
click at [406, 143] on div "**********" at bounding box center [320, 180] width 515 height 185
click at [402, 143] on div "Premium Advanced features for growing businesses $99 /month Start free trial Up…" at bounding box center [320, 180] width 167 height 185
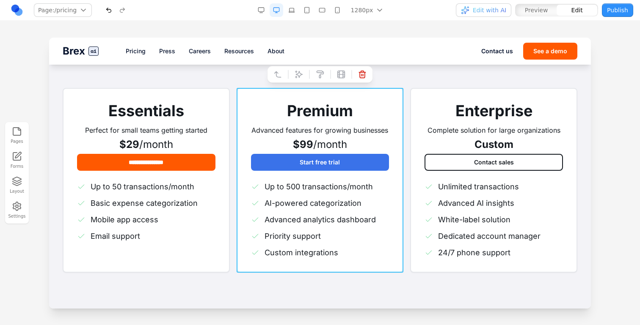
click at [402, 143] on div "Premium Advanced features for growing businesses $99 /month Start free trial Up…" at bounding box center [320, 180] width 167 height 185
click at [408, 143] on div "**********" at bounding box center [320, 180] width 515 height 185
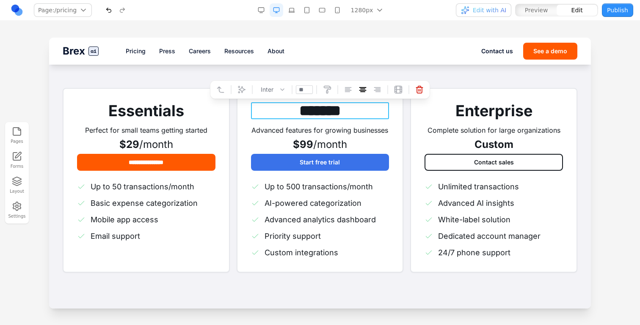
click at [326, 118] on h3 "*******" at bounding box center [320, 110] width 138 height 17
click at [398, 134] on div "******* Advanced features for growing businesses $99 /month Start free trial Up…" at bounding box center [320, 180] width 167 height 185
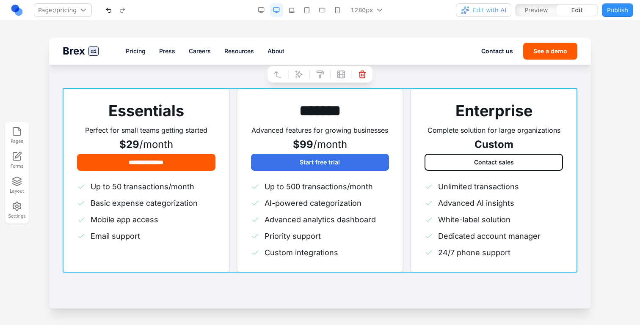
click at [404, 134] on div "**********" at bounding box center [320, 180] width 515 height 185
click at [296, 72] on icon at bounding box center [298, 74] width 7 height 7
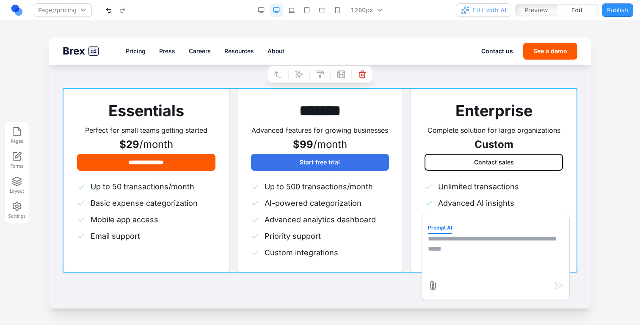
click at [482, 264] on textarea at bounding box center [495, 255] width 135 height 42
click at [330, 129] on p "Advanced features for growing businesses" at bounding box center [320, 130] width 138 height 10
click at [332, 129] on p "Advanced features for growing businesses" at bounding box center [320, 130] width 138 height 10
click at [477, 236] on textarea at bounding box center [495, 255] width 135 height 42
type textarea "*"
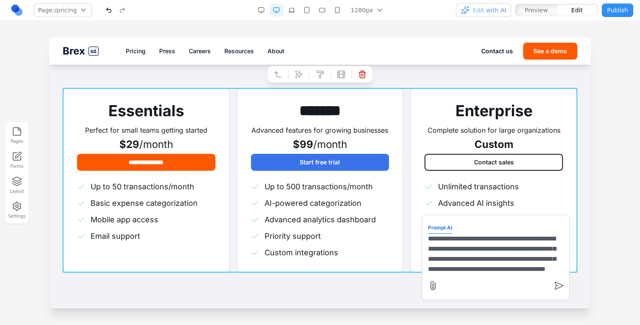
scroll to position [17, 0]
type textarea "**********"
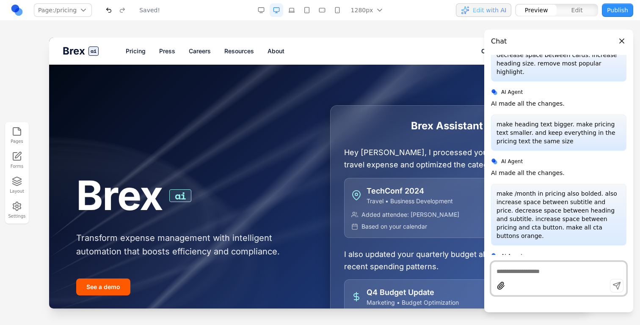
scroll to position [0, 0]
click at [138, 49] on link "Pricing" at bounding box center [136, 51] width 20 height 8
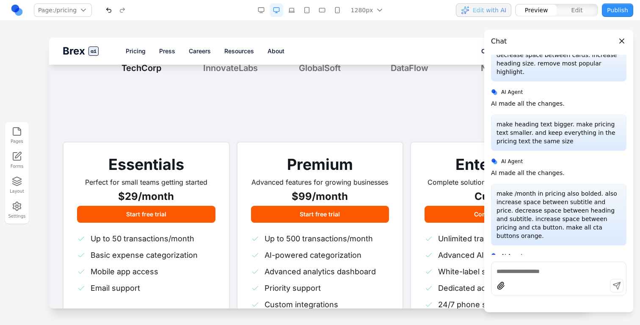
scroll to position [91, 0]
click at [232, 167] on div "Essentials Perfect for small teams getting started $29 /month Start free trial …" at bounding box center [320, 233] width 515 height 183
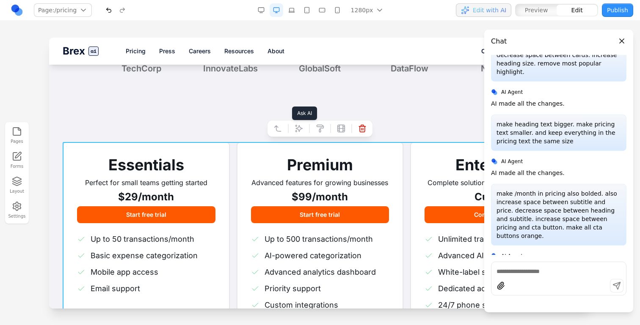
click at [300, 122] on button at bounding box center [299, 129] width 14 height 14
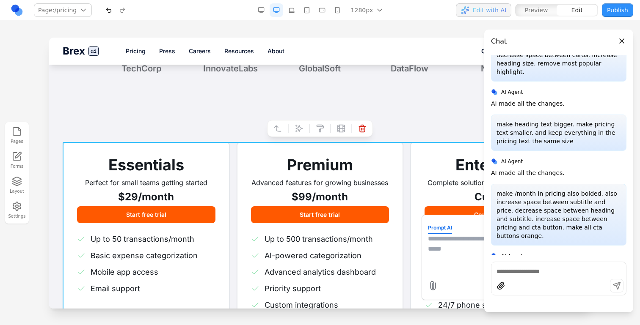
click at [452, 256] on textarea at bounding box center [495, 255] width 135 height 42
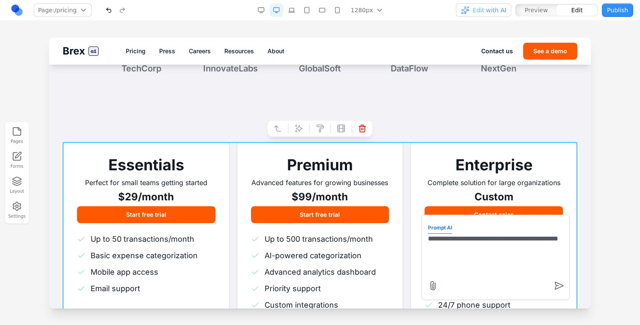
type textarea "**********"
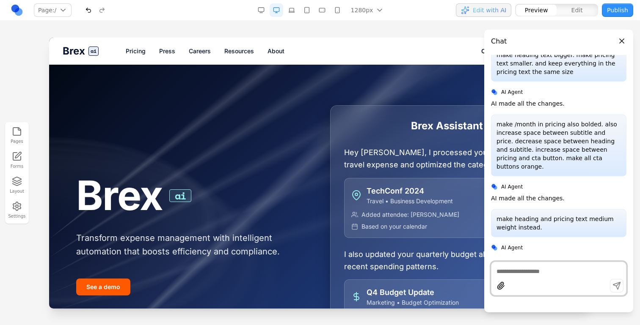
scroll to position [494, 0]
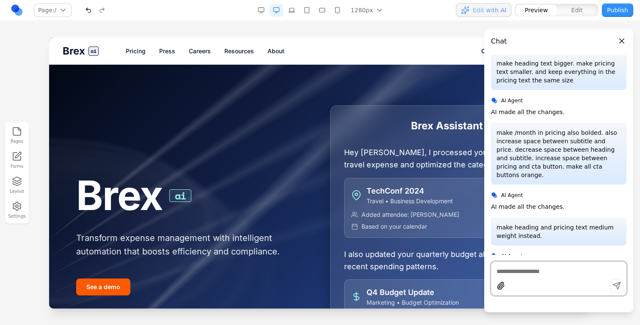
click at [139, 51] on link "Pricing" at bounding box center [136, 51] width 20 height 8
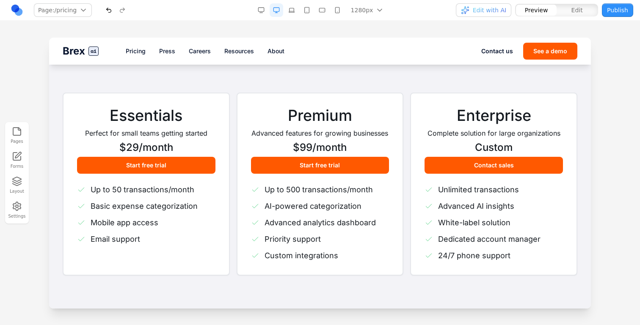
scroll to position [140, 0]
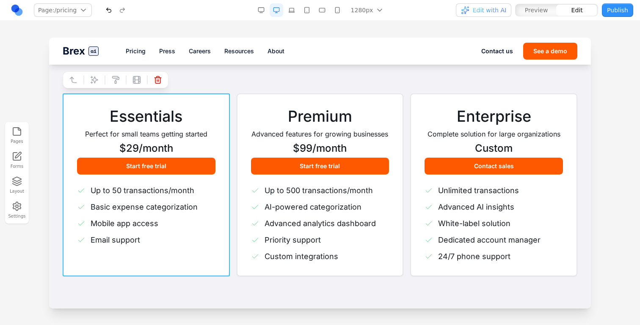
click at [228, 135] on div "Essentials Perfect for small teams getting started $29 /month Start free trial …" at bounding box center [146, 185] width 167 height 183
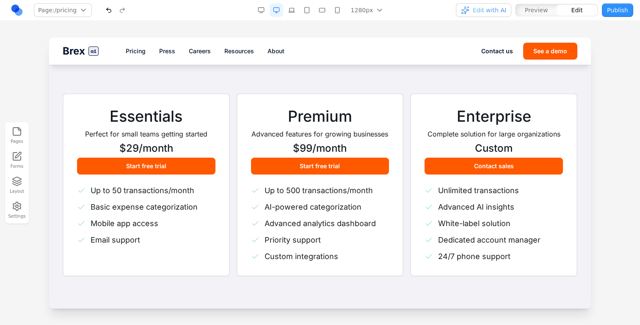
click at [231, 113] on div "Essentials Perfect for small teams getting started $29 /month Start free trial …" at bounding box center [320, 185] width 515 height 183
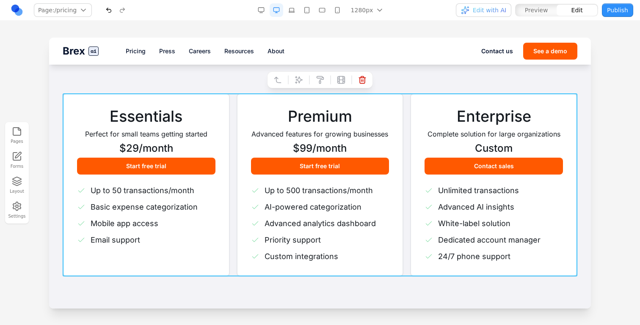
click at [231, 113] on div "Essentials Perfect for small teams getting started $29 /month Start free trial …" at bounding box center [320, 185] width 515 height 183
click at [298, 76] on icon at bounding box center [298, 80] width 8 height 8
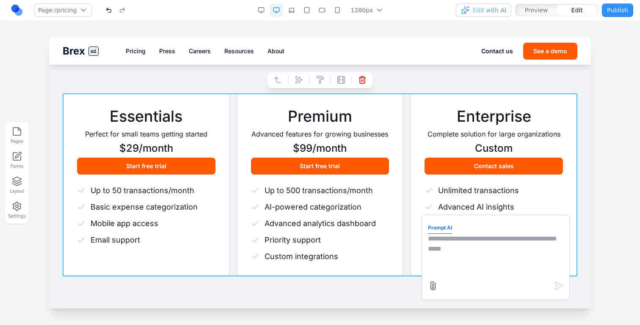
click at [465, 227] on form "Prompt AI" at bounding box center [495, 257] width 135 height 73
click at [468, 235] on textarea at bounding box center [495, 255] width 135 height 42
type textarea "*"
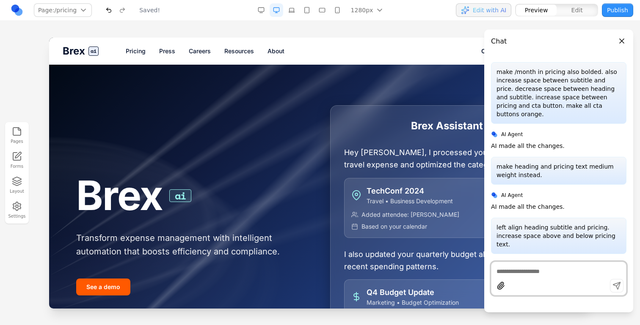
scroll to position [0, 0]
click at [130, 52] on link "Pricing" at bounding box center [136, 51] width 20 height 8
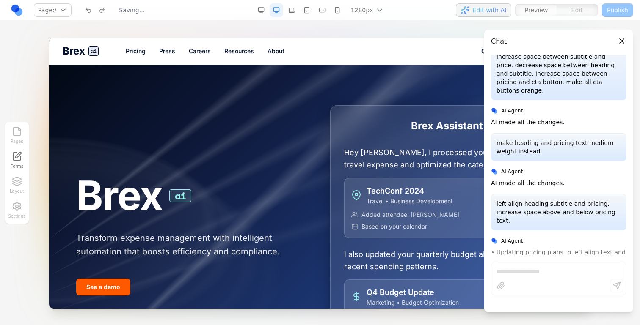
click at [127, 48] on link "Pricing" at bounding box center [136, 51] width 20 height 8
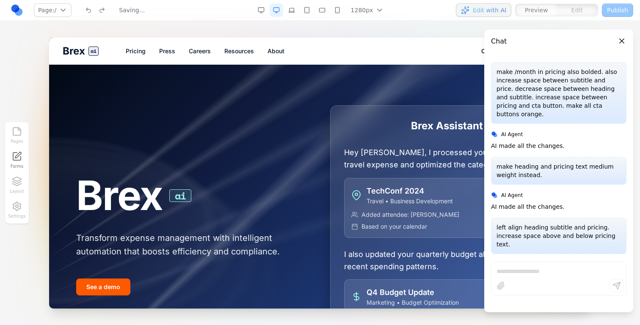
click at [136, 48] on link "Pricing" at bounding box center [136, 51] width 20 height 8
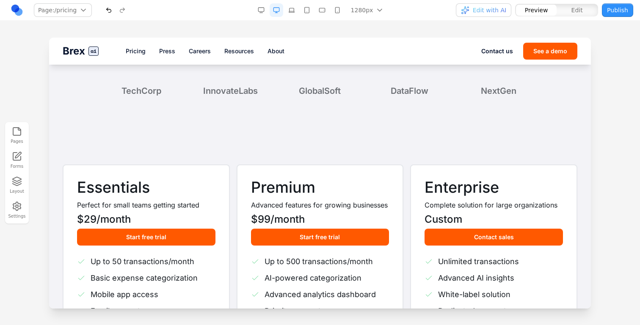
scroll to position [64, 0]
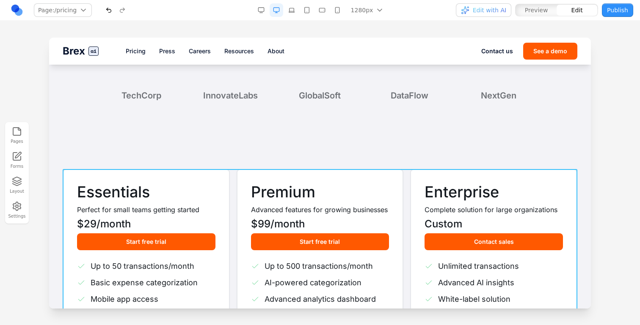
click at [237, 169] on div "Essentials Perfect for small teams getting started $29 /month Start free trial …" at bounding box center [320, 260] width 515 height 183
click at [289, 157] on div at bounding box center [288, 156] width 6 height 14
click at [291, 158] on div at bounding box center [288, 156] width 6 height 14
click at [234, 190] on div "Essentials Perfect for small teams getting started $29 /month Start free trial …" at bounding box center [320, 260] width 515 height 183
click at [227, 163] on section "Essentials Perfect for small teams getting started $29 /month Start free trial …" at bounding box center [320, 260] width 542 height 251
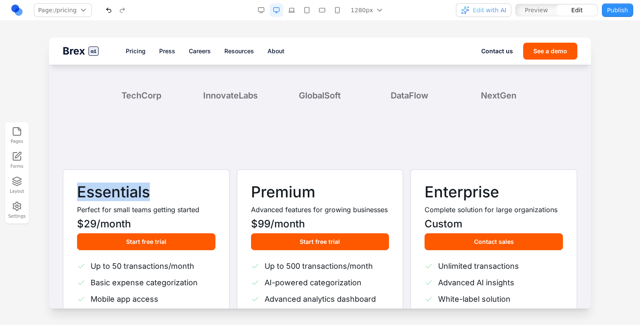
click at [227, 163] on section "Essentials Perfect for small teams getting started $29 /month Start free trial …" at bounding box center [320, 260] width 542 height 251
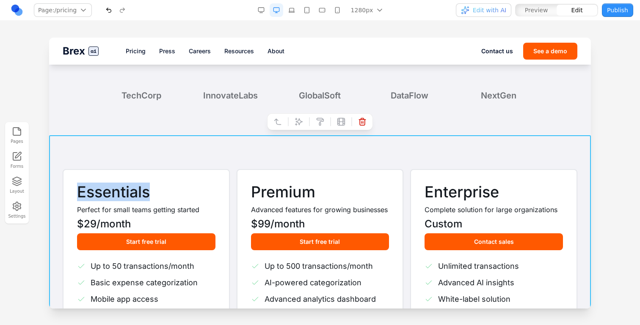
click at [294, 125] on button at bounding box center [299, 122] width 14 height 14
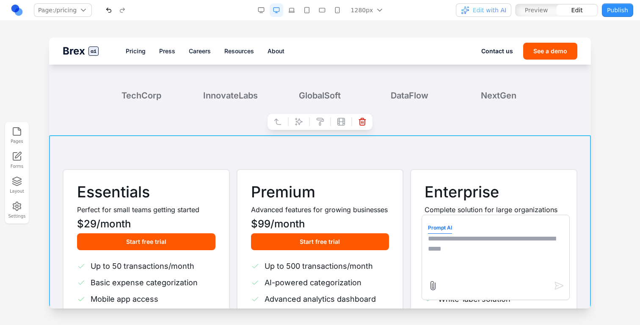
click at [454, 238] on textarea at bounding box center [495, 255] width 135 height 42
type textarea "**********"
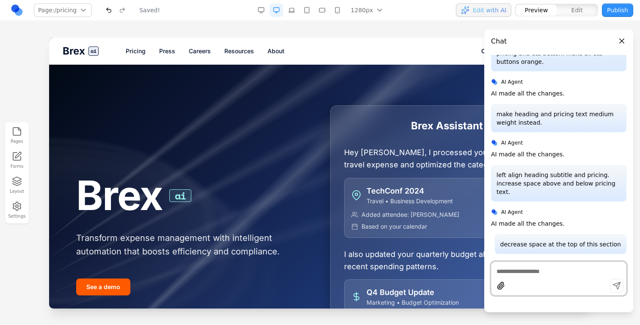
scroll to position [0, 0]
click at [144, 52] on link "Pricing" at bounding box center [136, 51] width 20 height 8
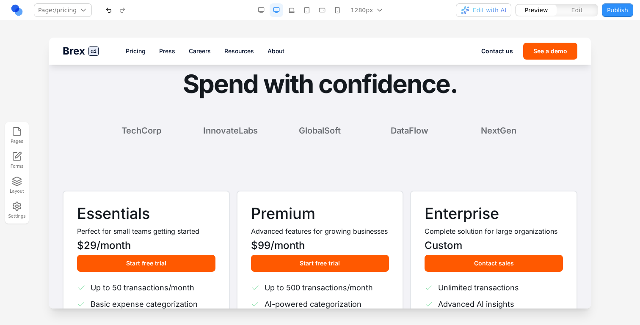
scroll to position [28, 0]
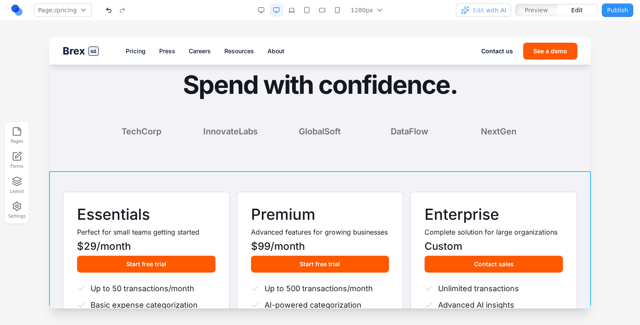
click at [218, 177] on section "Essentials Perfect for small teams getting started $29 /month Start free trial …" at bounding box center [320, 283] width 542 height 224
click at [231, 159] on section "Spend with confidence. TechCorp InnovateLabs GlobalSoft DataFlow NextGen" at bounding box center [320, 104] width 542 height 135
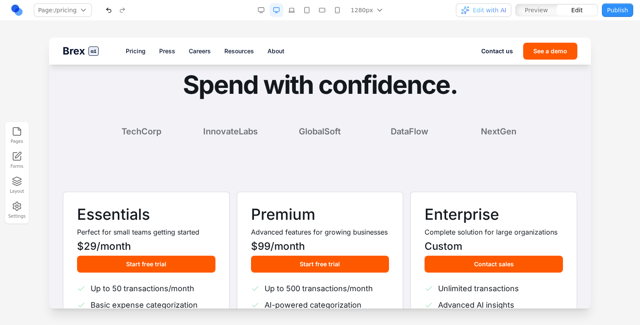
click at [231, 159] on section "Spend with confidence. TechCorp InnovateLabs GlobalSoft DataFlow NextGen" at bounding box center [320, 104] width 542 height 135
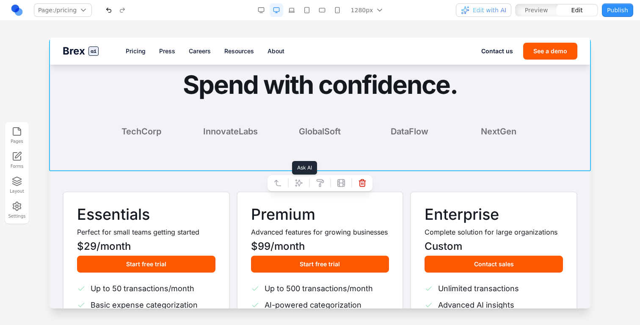
click at [296, 184] on icon at bounding box center [298, 183] width 8 height 8
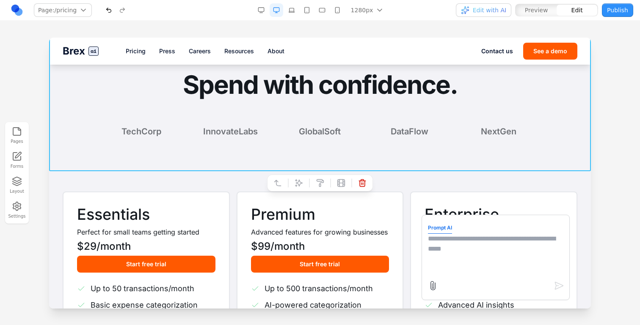
click at [461, 253] on textarea at bounding box center [495, 255] width 135 height 42
type textarea "**********"
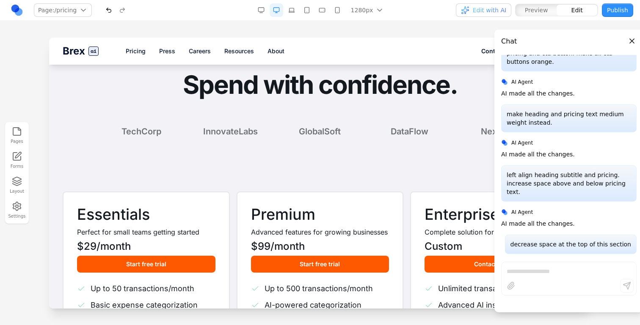
scroll to position [660, 0]
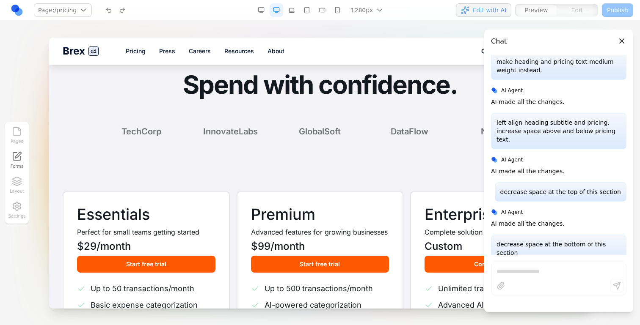
click at [453, 180] on section "Essentials Perfect for small teams getting started $29 /month Start free trial …" at bounding box center [320, 283] width 542 height 224
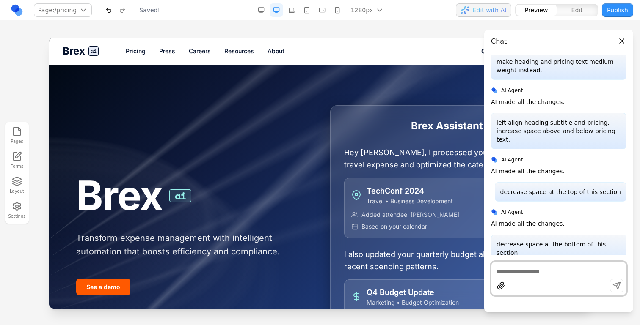
scroll to position [0, 0]
click at [137, 47] on link "Pricing" at bounding box center [136, 51] width 20 height 8
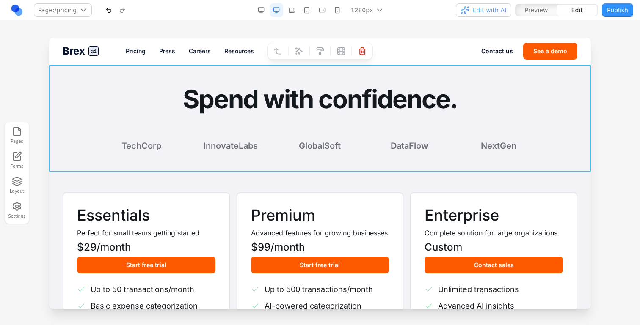
click at [212, 80] on section "Spend with confidence. TechCorp InnovateLabs GlobalSoft DataFlow NextGen" at bounding box center [320, 118] width 542 height 107
click at [300, 51] on icon at bounding box center [298, 51] width 8 height 8
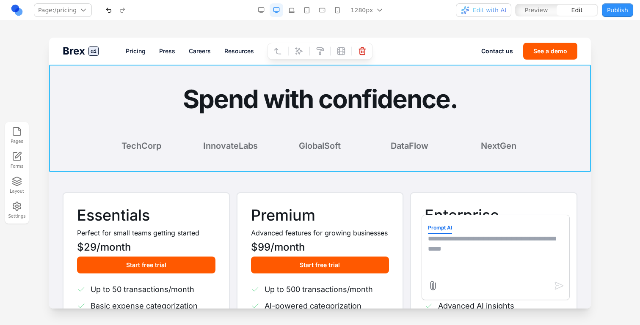
click at [491, 276] on form "Prompt AI" at bounding box center [495, 257] width 135 height 73
click at [471, 256] on textarea at bounding box center [495, 255] width 135 height 42
type textarea "**********"
click at [417, 186] on section "Essentials Perfect for small teams getting started $29 /month Start free trial …" at bounding box center [320, 284] width 542 height 224
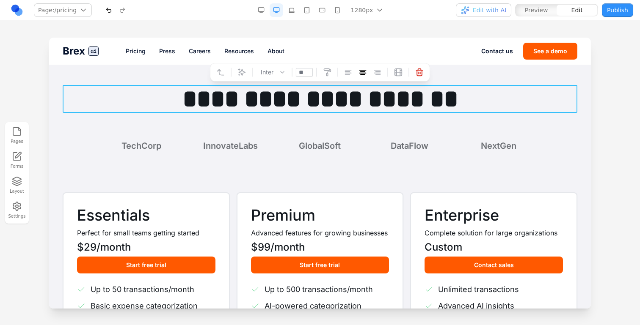
click at [386, 101] on h1 "**********" at bounding box center [320, 99] width 515 height 28
click at [243, 77] on button at bounding box center [242, 73] width 14 height 14
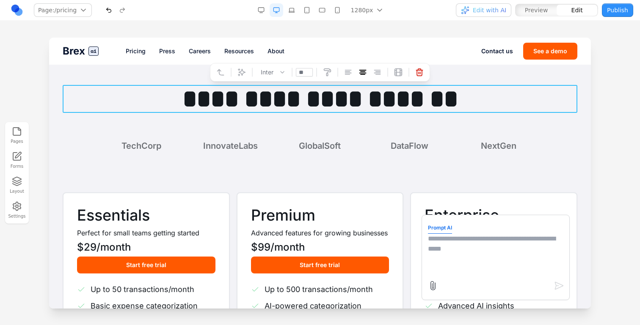
click at [460, 250] on textarea at bounding box center [495, 255] width 135 height 42
type textarea "**********"
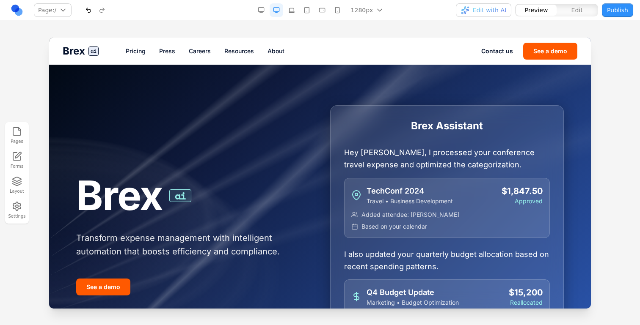
click at [135, 46] on div "Brex ai Pricing Press Careers Resources About Contact us See a demo" at bounding box center [320, 51] width 542 height 27
click at [136, 49] on link "Pricing" at bounding box center [136, 51] width 20 height 8
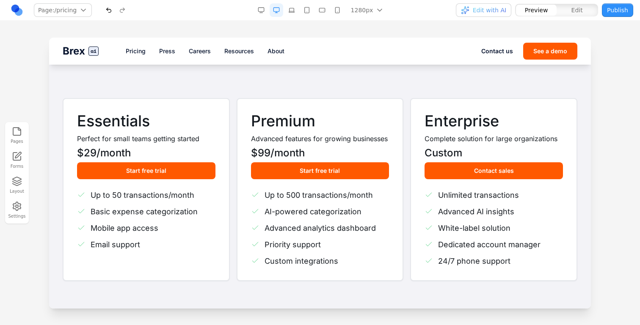
scroll to position [92, 0]
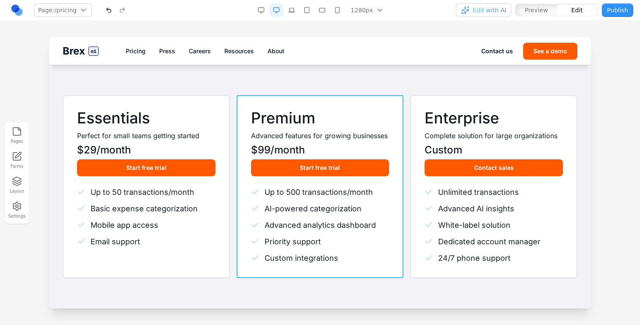
click at [237, 153] on div "Premium Advanced features for growing businesses $99 /month Start free trial Up…" at bounding box center [320, 186] width 167 height 183
click at [228, 148] on div "Essentials Perfect for small teams getting started $29 /month Start free trial …" at bounding box center [146, 186] width 167 height 183
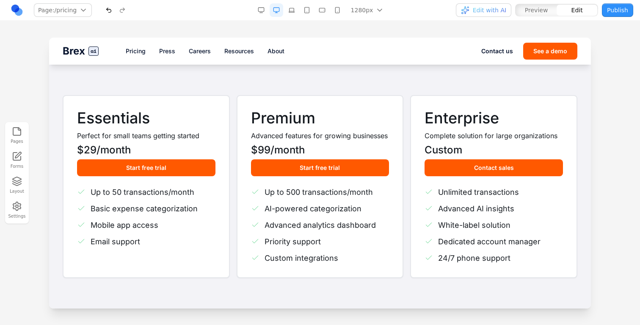
click at [228, 148] on div "Essentials Perfect for small teams getting started $29 /month Start free trial …" at bounding box center [146, 186] width 167 height 183
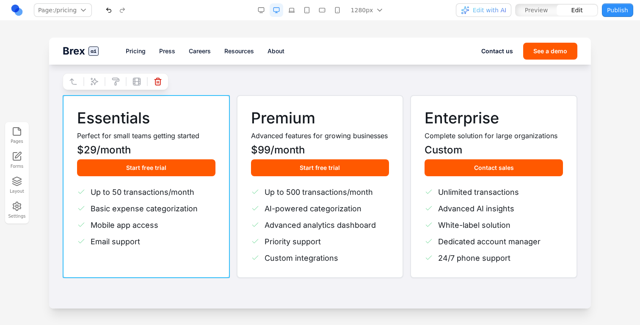
click at [237, 150] on div "Premium Advanced features for growing businesses $99 /month Start free trial Up…" at bounding box center [320, 186] width 167 height 183
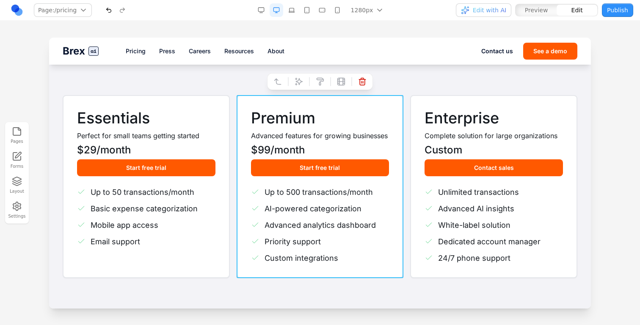
click at [237, 150] on div "Premium Advanced features for growing businesses $99 /month Start free trial Up…" at bounding box center [320, 186] width 167 height 183
click at [282, 84] on button at bounding box center [278, 82] width 14 height 14
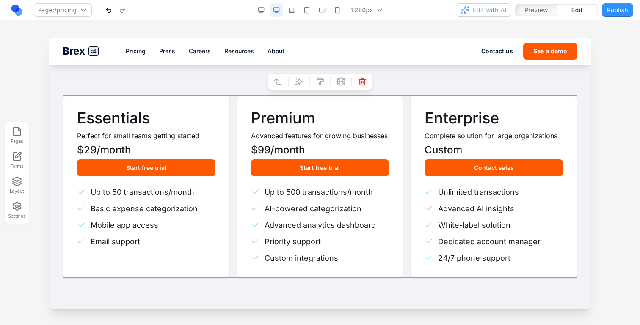
click at [295, 84] on icon at bounding box center [298, 81] width 7 height 7
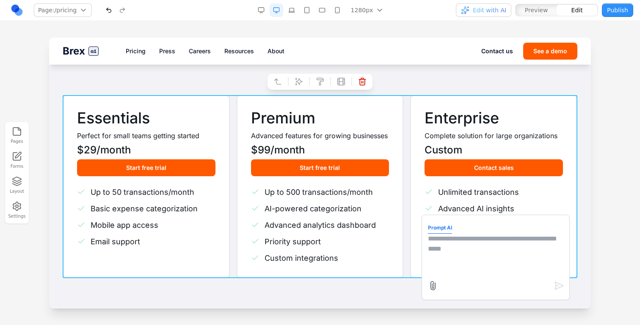
click at [443, 245] on textarea at bounding box center [495, 255] width 135 height 42
type textarea "**********"
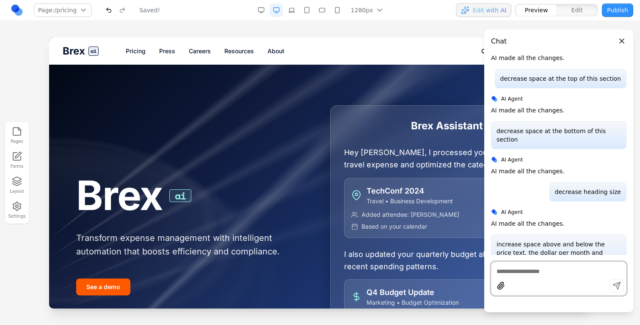
scroll to position [0, 0]
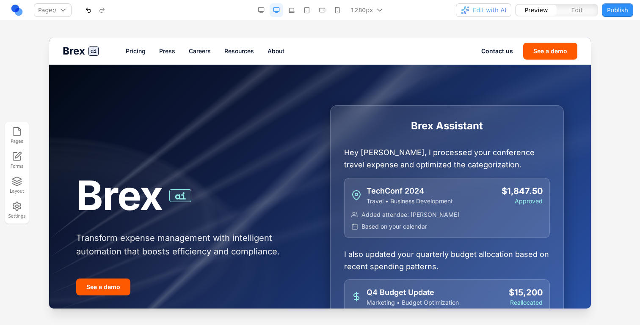
click at [138, 48] on link "Pricing" at bounding box center [136, 51] width 20 height 8
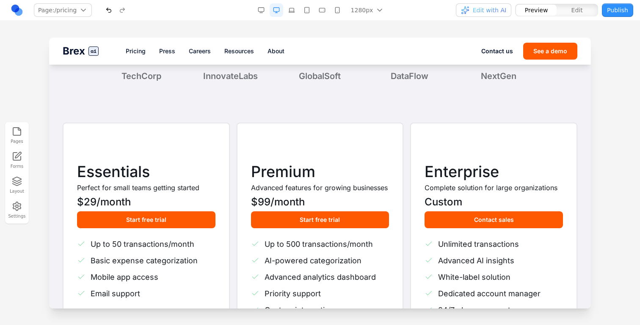
scroll to position [69, 0]
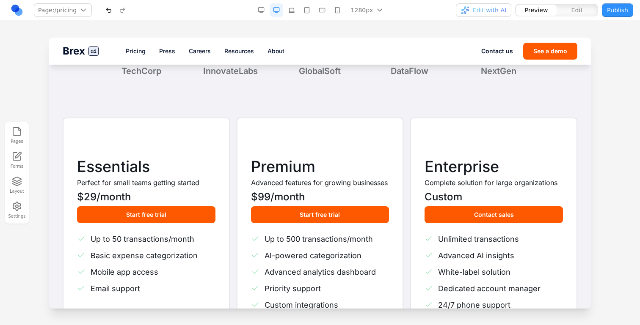
click at [472, 2] on nav "Page: /pricing / /pricing Manage pages 1280px 1536px 1280px 1024px 768px 480px …" at bounding box center [320, 10] width 640 height 21
click at [473, 8] on span "Edit with AI" at bounding box center [483, 10] width 45 height 8
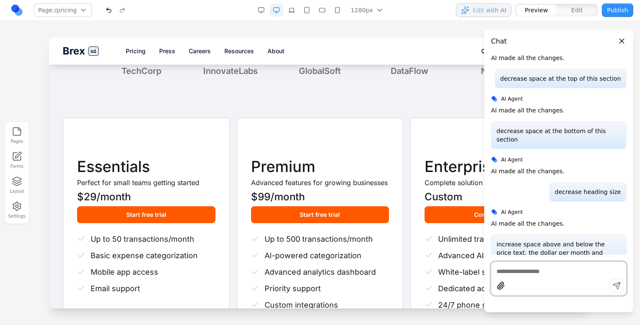
click at [564, 268] on textarea at bounding box center [558, 271] width 124 height 8
type textarea "**********"
click at [392, 118] on div "FOR FINANCE TEAMS Premium Advanced features for growing businesses $99 /month S…" at bounding box center [320, 222] width 167 height 208
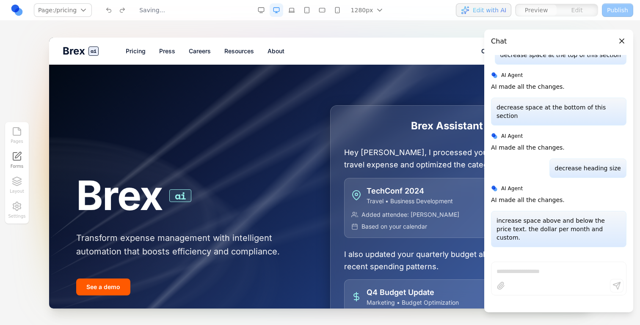
scroll to position [0, 0]
click at [135, 50] on link "Pricing" at bounding box center [136, 51] width 20 height 8
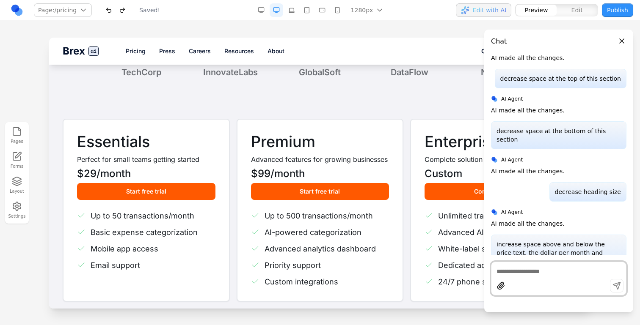
scroll to position [72, 0]
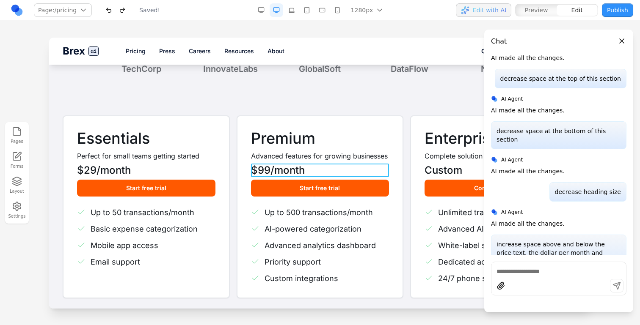
click at [300, 171] on span "/month" at bounding box center [287, 170] width 34 height 12
click at [305, 150] on button at bounding box center [299, 150] width 14 height 14
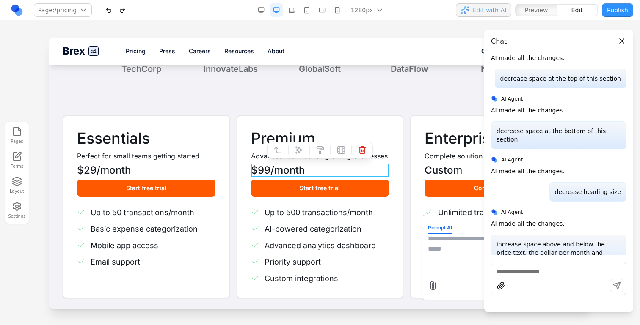
click at [440, 266] on textarea at bounding box center [495, 255] width 135 height 42
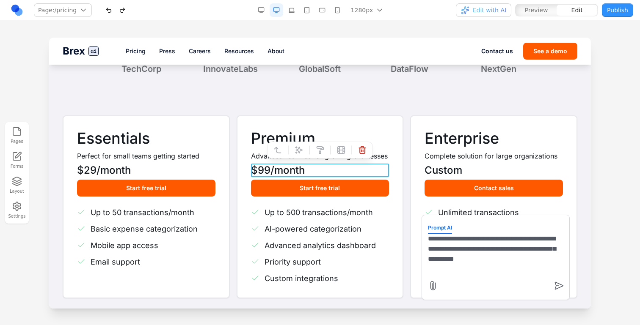
type textarea "**********"
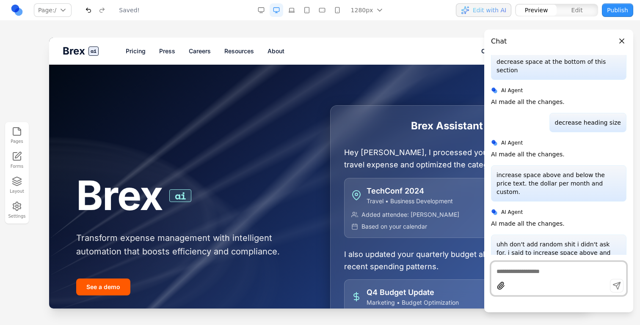
scroll to position [0, 0]
click at [133, 49] on link "Pricing" at bounding box center [136, 51] width 20 height 8
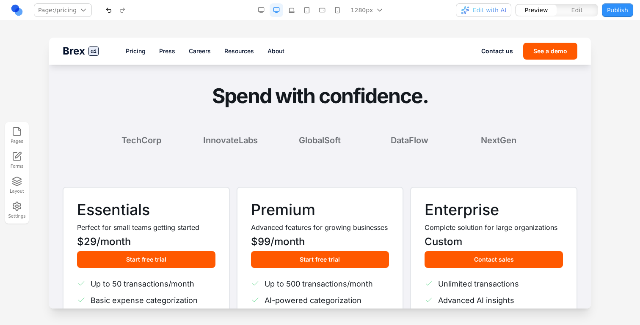
scroll to position [71, 0]
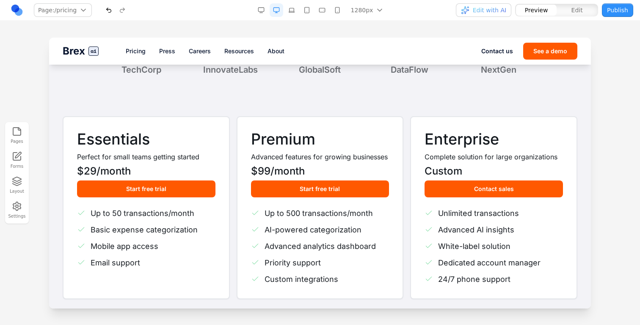
click at [485, 7] on span "Edit with AI" at bounding box center [489, 10] width 33 height 8
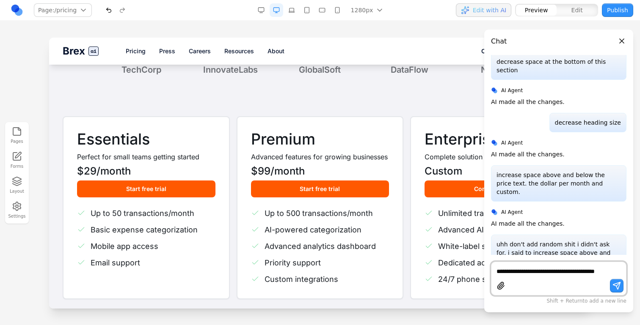
scroll to position [851, 0]
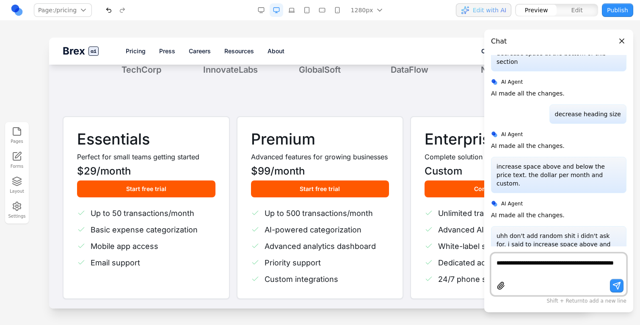
type textarea "**********"
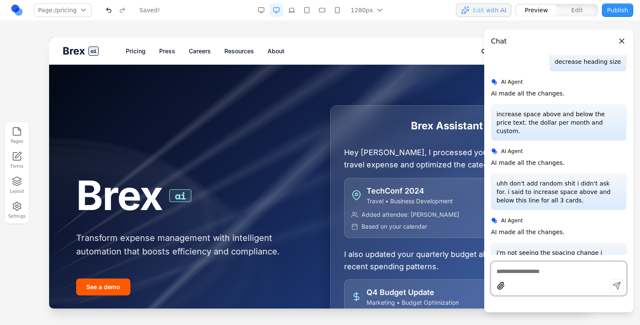
scroll to position [0, 0]
click at [144, 52] on link "Pricing" at bounding box center [136, 51] width 20 height 8
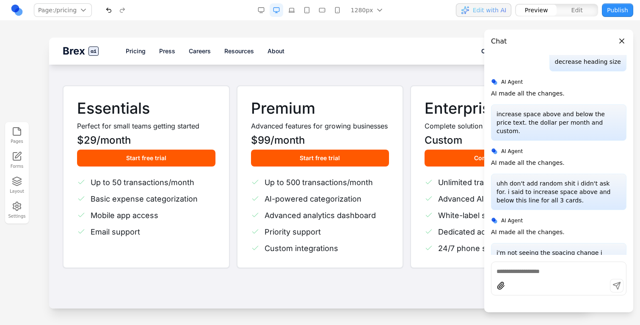
scroll to position [80, 0]
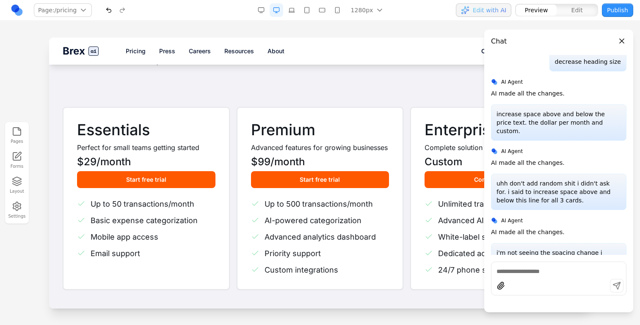
click at [565, 282] on div at bounding box center [558, 287] width 135 height 16
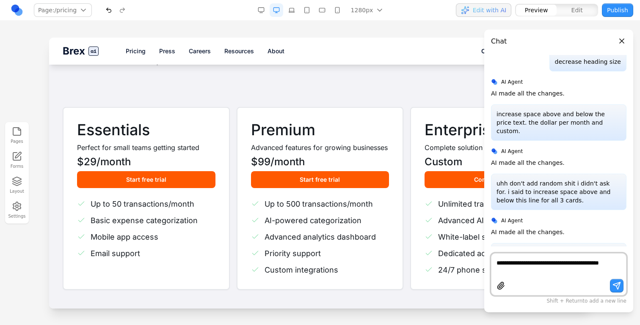
scroll to position [912, 0]
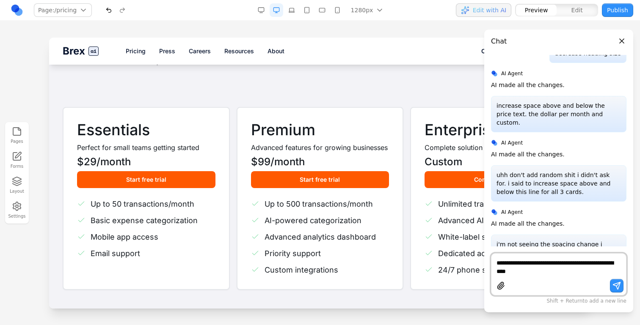
type textarea "**********"
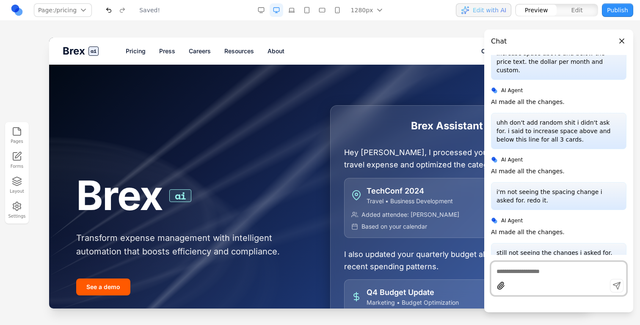
scroll to position [0, 0]
click at [141, 51] on link "Pricing" at bounding box center [136, 51] width 20 height 8
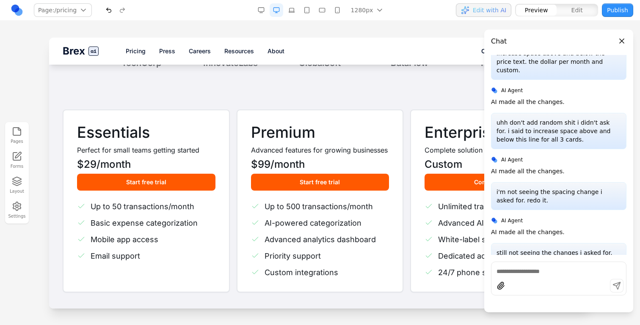
scroll to position [117, 0]
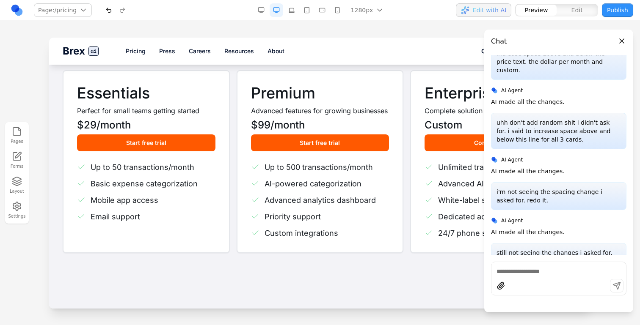
click at [543, 277] on div at bounding box center [558, 279] width 135 height 34
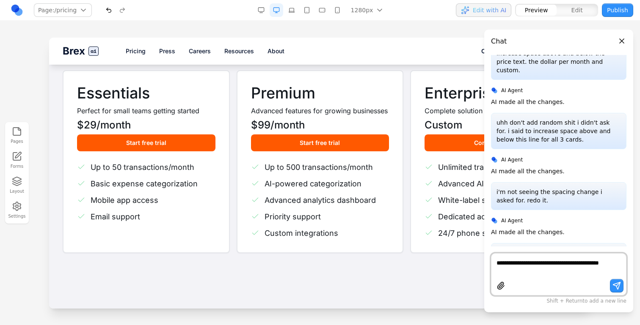
scroll to position [973, 0]
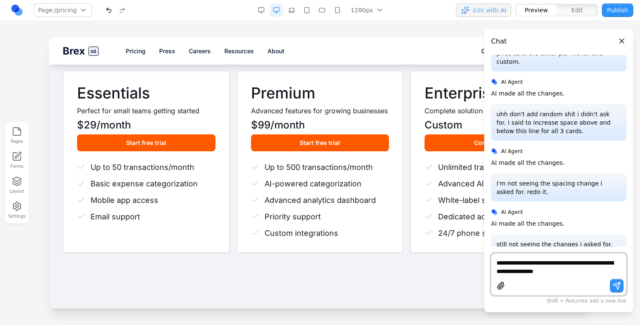
type textarea "**********"
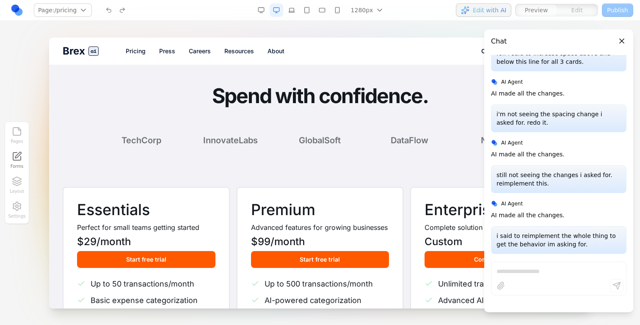
scroll to position [1058, 0]
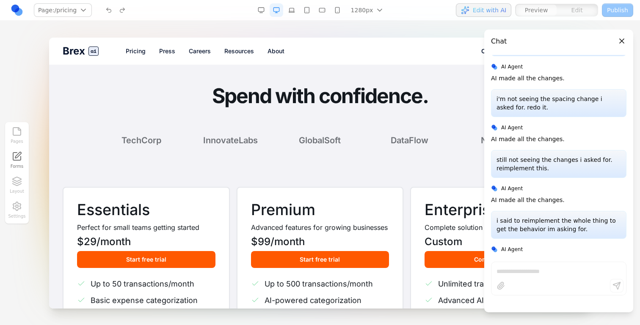
click at [170, 48] on link "Press" at bounding box center [167, 51] width 16 height 8
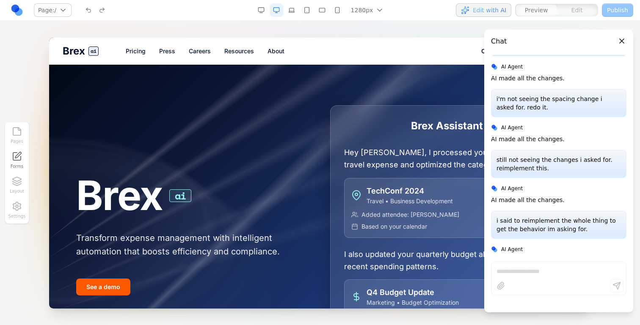
click at [192, 50] on link "Careers" at bounding box center [200, 51] width 22 height 8
click at [221, 48] on nav "Pricing Press Careers Resources About" at bounding box center [303, 51] width 355 height 8
click at [206, 50] on link "Careers" at bounding box center [200, 51] width 22 height 8
click at [242, 50] on link "Resources" at bounding box center [239, 51] width 30 height 8
click at [267, 47] on nav "Pricing Press Careers Resources About" at bounding box center [303, 51] width 355 height 8
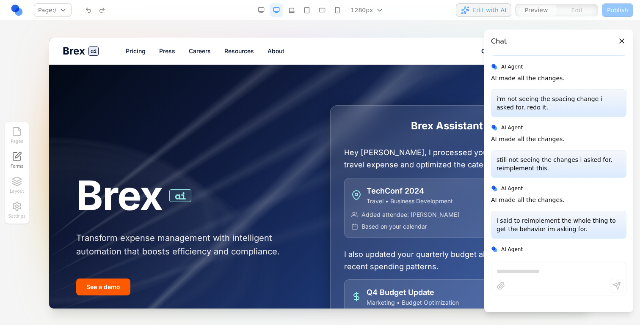
click at [277, 51] on link "About" at bounding box center [275, 51] width 17 height 8
click at [135, 50] on link "Pricing" at bounding box center [136, 51] width 20 height 8
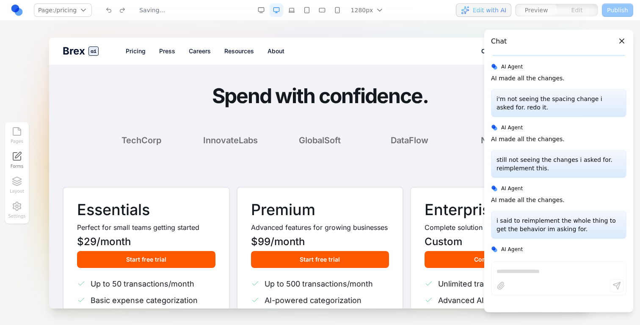
click at [622, 40] on button "Close panel" at bounding box center [621, 40] width 9 height 9
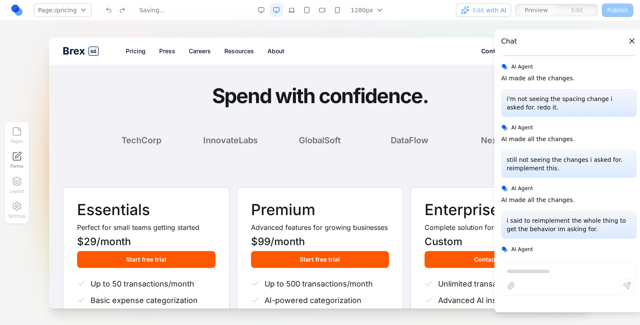
click at [566, 50] on button "See a demo" at bounding box center [550, 51] width 54 height 17
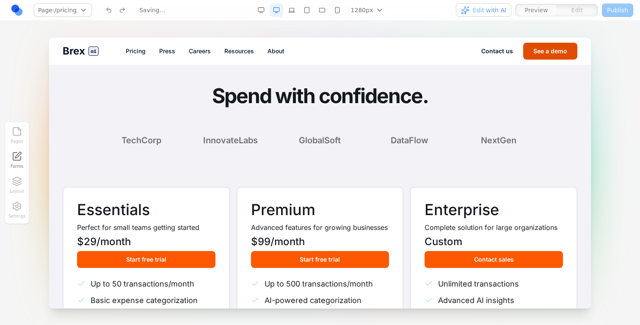
click at [566, 50] on button "See a demo" at bounding box center [550, 51] width 54 height 17
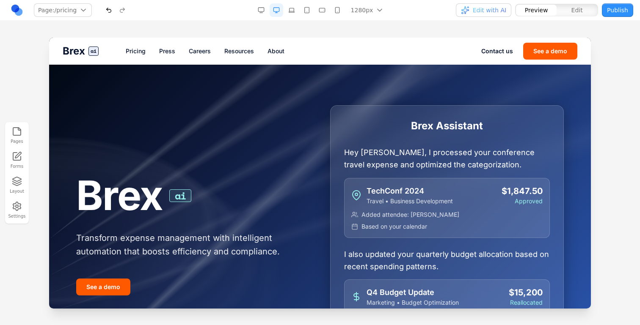
scroll to position [0, 0]
click at [138, 51] on link "Pricing" at bounding box center [136, 51] width 20 height 8
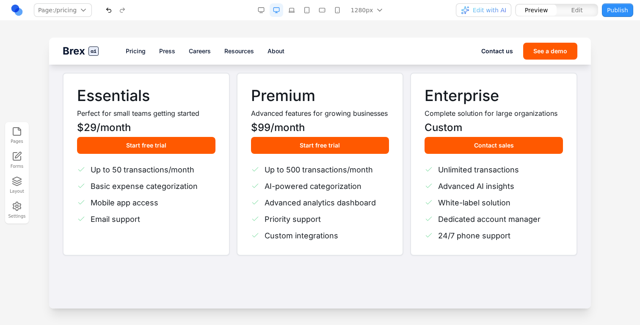
scroll to position [95, 0]
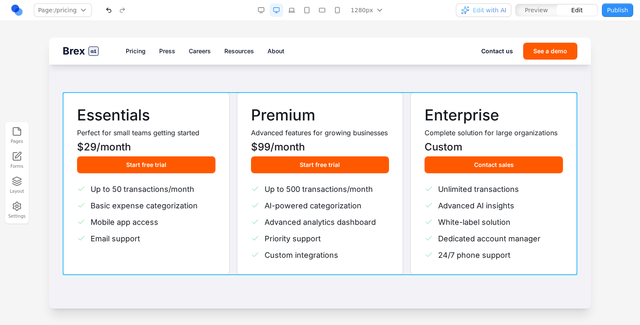
click at [409, 143] on div "Essentials Perfect for small teams getting started $29 /month Start free trial …" at bounding box center [320, 183] width 515 height 183
click at [300, 71] on div at bounding box center [320, 78] width 106 height 17
click at [300, 80] on icon at bounding box center [298, 78] width 8 height 8
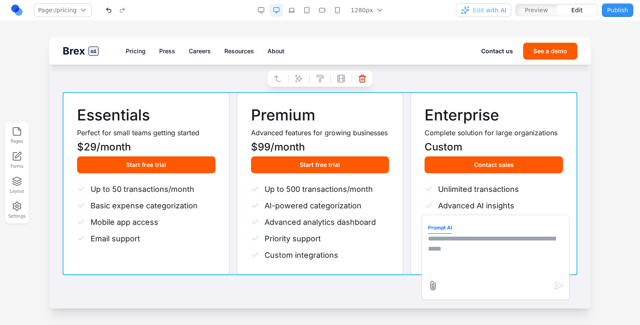
click at [468, 247] on textarea at bounding box center [495, 255] width 135 height 42
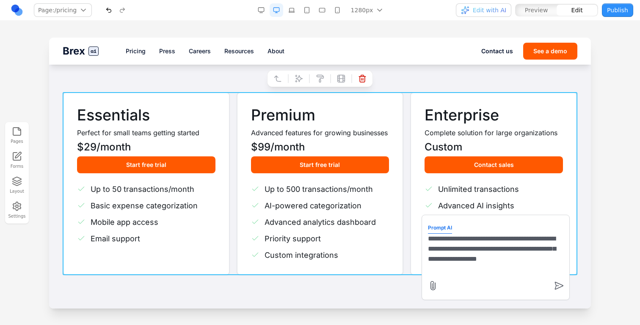
type textarea "**********"
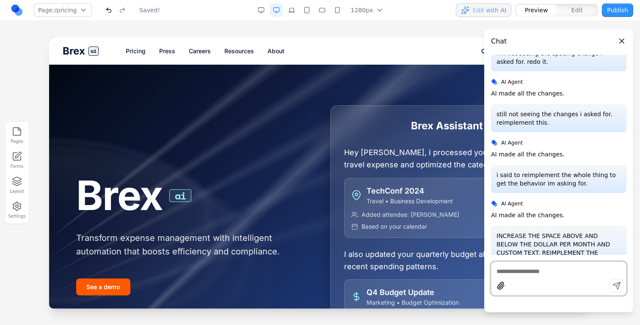
scroll to position [0, 0]
click at [134, 55] on link "Pricing" at bounding box center [136, 51] width 20 height 8
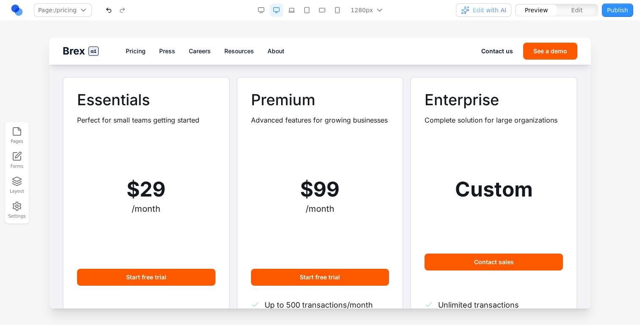
scroll to position [98, 0]
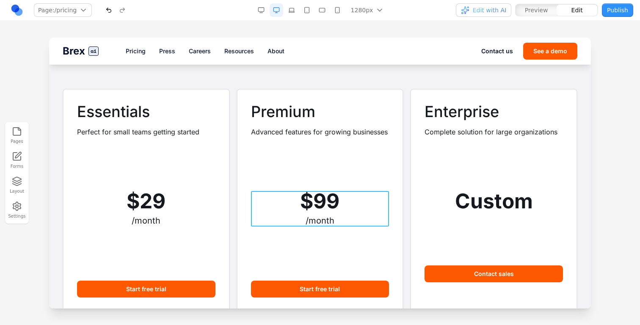
click at [289, 215] on div "/month" at bounding box center [320, 221] width 138 height 12
click at [467, 204] on div "Custom" at bounding box center [493, 201] width 138 height 20
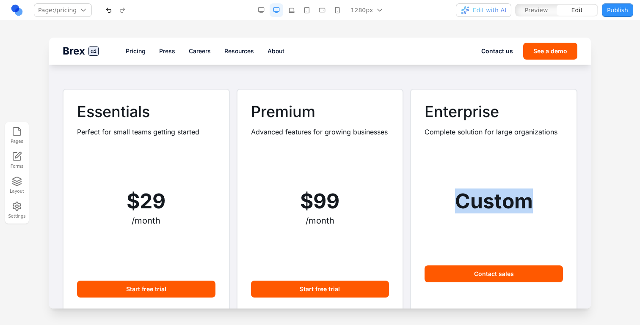
click at [467, 204] on div "Custom" at bounding box center [493, 201] width 138 height 20
click at [418, 206] on div "Enterprise Complete solution for large organizations Custom Contact sales Unlim…" at bounding box center [493, 249] width 167 height 321
click at [411, 204] on div "Enterprise Complete solution for large organizations Custom Contact sales Unlim…" at bounding box center [493, 249] width 167 height 321
click at [402, 200] on div "Premium Advanced features for growing businesses $99 /month Start free trial Up…" at bounding box center [320, 249] width 167 height 321
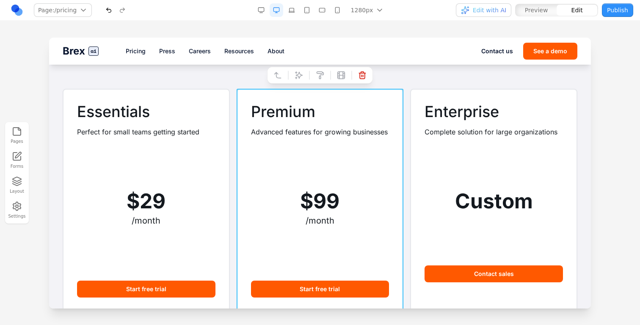
click at [402, 200] on div "Premium Advanced features for growing businesses $99 /month Start free trial Up…" at bounding box center [320, 249] width 167 height 321
click at [272, 79] on button at bounding box center [278, 76] width 14 height 14
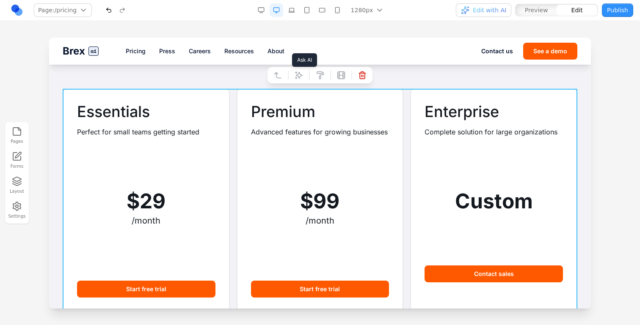
click at [305, 79] on div at bounding box center [320, 75] width 106 height 17
click at [299, 76] on icon at bounding box center [298, 75] width 8 height 8
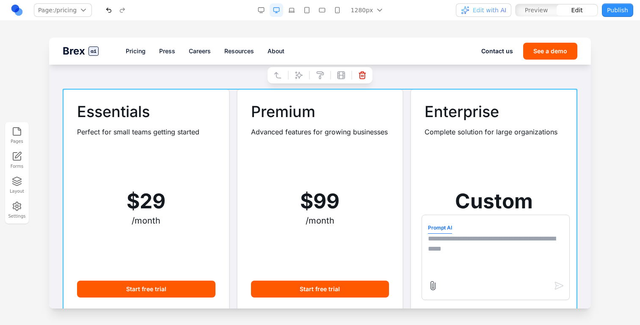
click at [516, 249] on textarea at bounding box center [495, 255] width 135 height 42
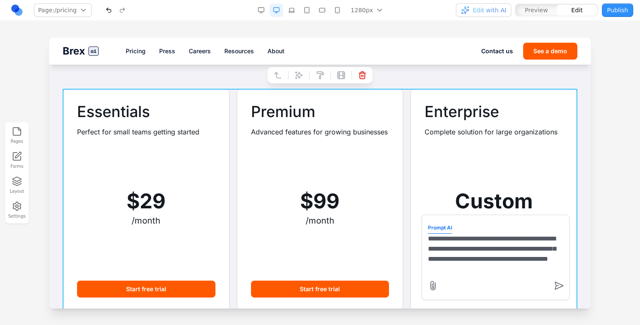
type textarea "**********"
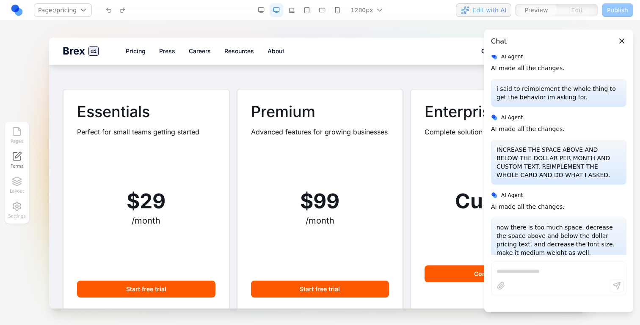
scroll to position [1205, 0]
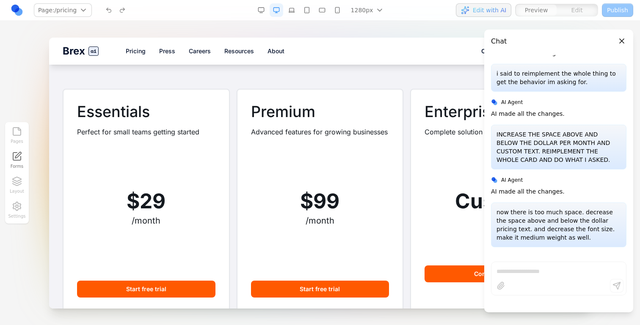
click at [623, 41] on button "Close panel" at bounding box center [621, 40] width 9 height 9
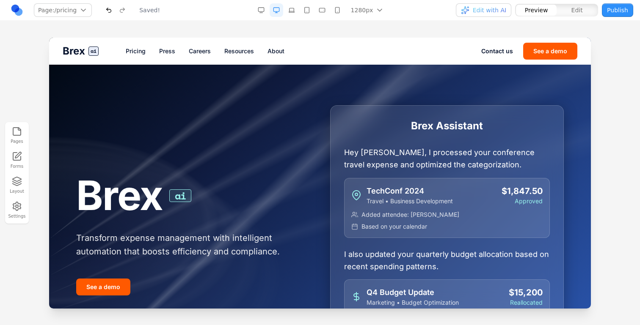
scroll to position [0, 0]
click at [133, 51] on link "Pricing" at bounding box center [136, 51] width 20 height 8
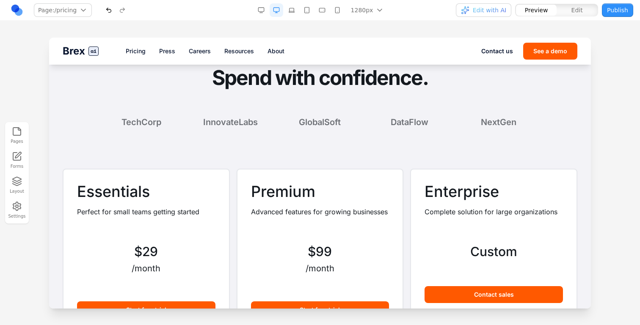
scroll to position [106, 0]
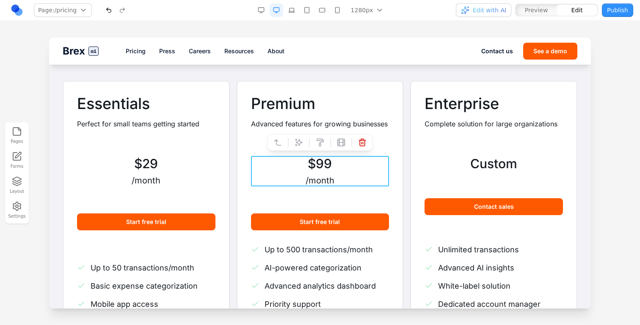
click at [339, 168] on div "$99" at bounding box center [320, 163] width 138 height 15
click at [310, 179] on div "/month" at bounding box center [320, 181] width 138 height 12
click at [306, 179] on div "/month" at bounding box center [320, 181] width 138 height 12
click at [512, 160] on div "Custom" at bounding box center [493, 163] width 138 height 15
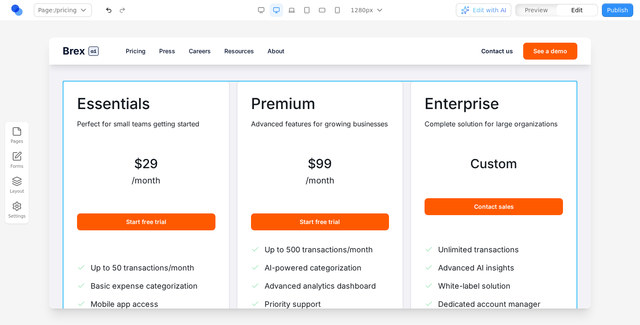
click at [407, 155] on div "Essentials Perfect for small teams getting started $29 /month Start free trial …" at bounding box center [320, 212] width 515 height 262
click at [296, 62] on button at bounding box center [299, 68] width 14 height 14
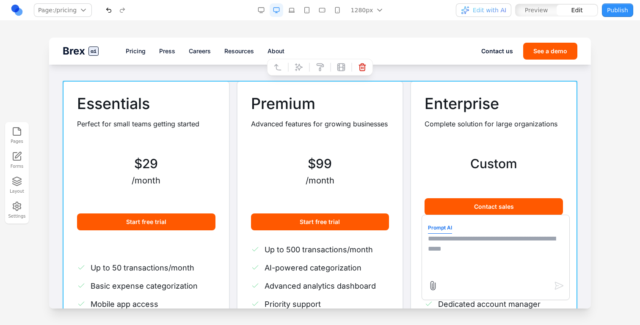
click at [435, 244] on textarea at bounding box center [495, 255] width 135 height 42
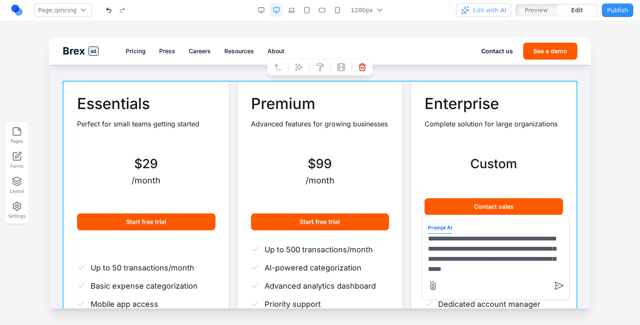
scroll to position [7, 0]
type textarea "**********"
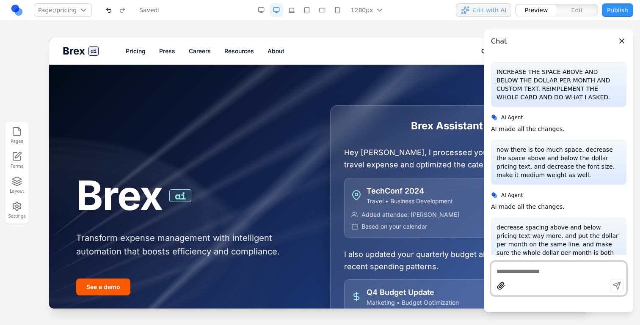
scroll to position [0, 0]
click at [135, 55] on link "Pricing" at bounding box center [136, 51] width 20 height 8
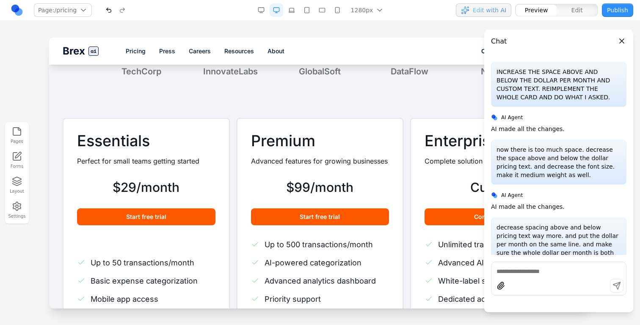
scroll to position [83, 0]
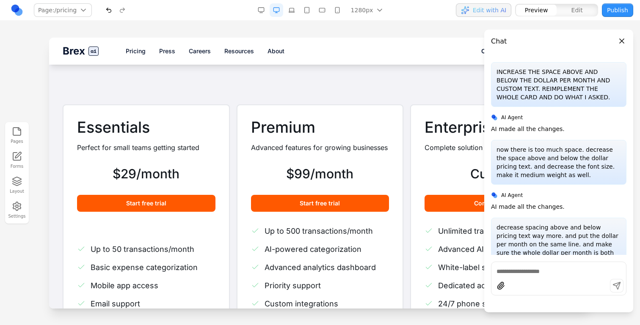
click at [608, 14] on button "Publish" at bounding box center [617, 10] width 31 height 14
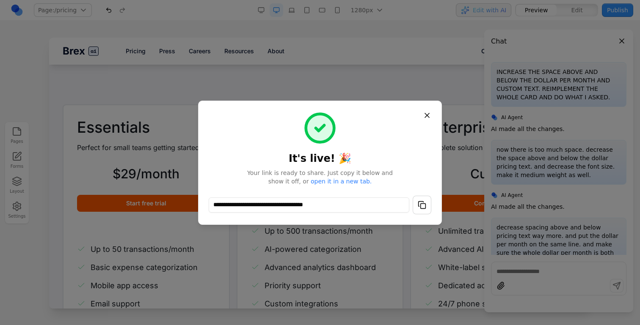
click at [421, 199] on button "button" at bounding box center [422, 205] width 19 height 19
click at [430, 111] on button "Close" at bounding box center [426, 115] width 15 height 15
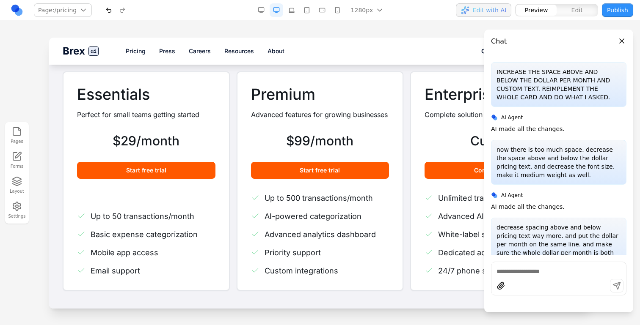
scroll to position [115, 0]
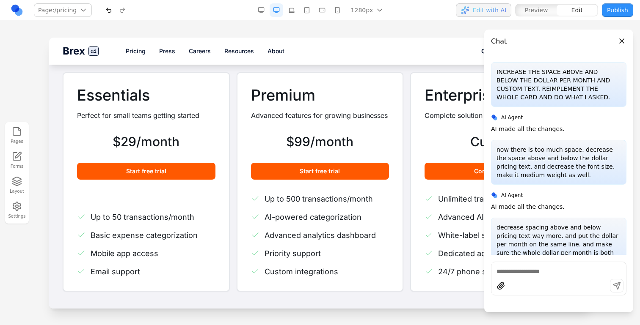
click at [233, 151] on div "Essentials Perfect for small teams getting started $29/month Start free trial U…" at bounding box center [320, 182] width 515 height 220
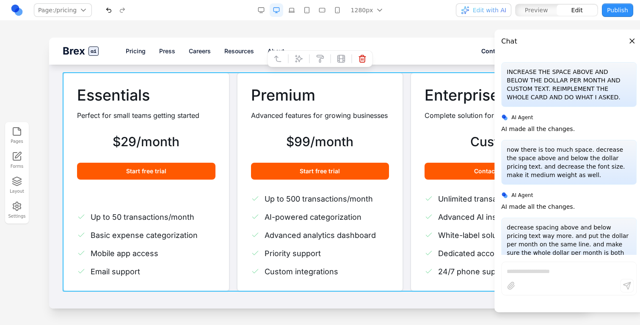
click at [300, 57] on icon at bounding box center [298, 59] width 8 height 8
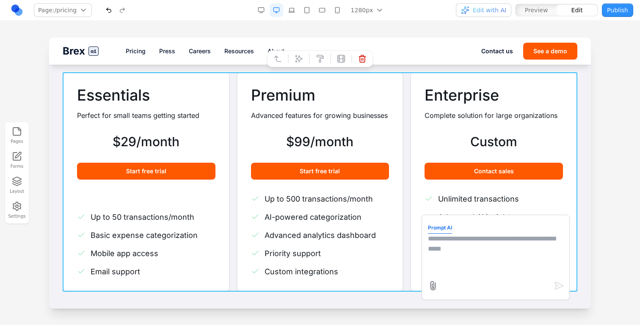
click at [458, 254] on textarea at bounding box center [495, 255] width 135 height 42
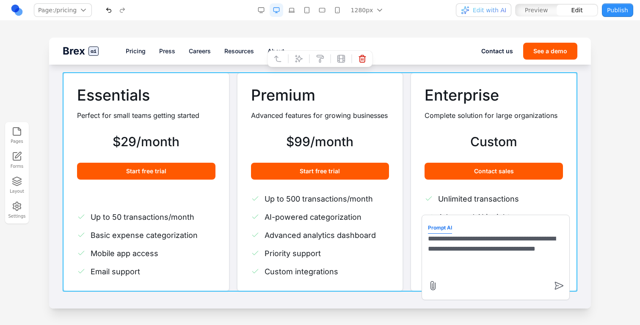
type textarea "**********"
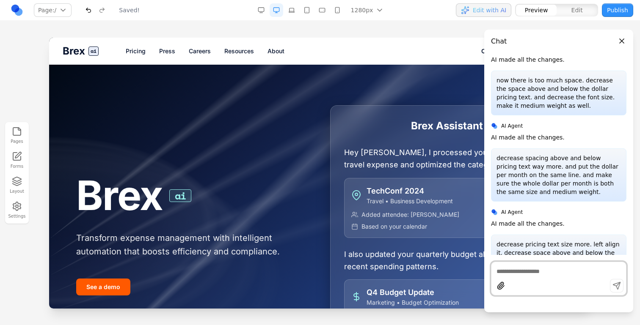
scroll to position [0, 0]
click at [130, 50] on link "Pricing" at bounding box center [136, 51] width 20 height 8
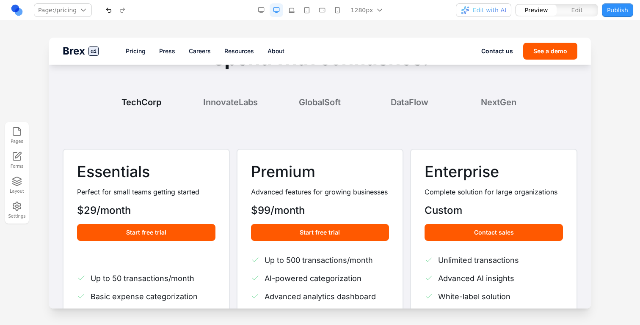
scroll to position [108, 0]
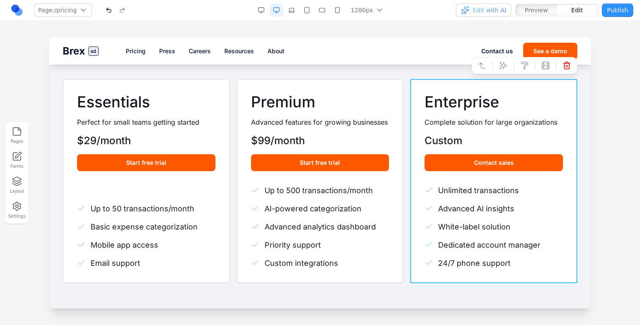
click at [412, 118] on div "Enterprise Complete solution for large organizations Custom Contact sales Unlim…" at bounding box center [493, 181] width 167 height 204
click at [410, 118] on div "Essentials Perfect for small teams getting started $29/month Start free trial U…" at bounding box center [320, 181] width 515 height 204
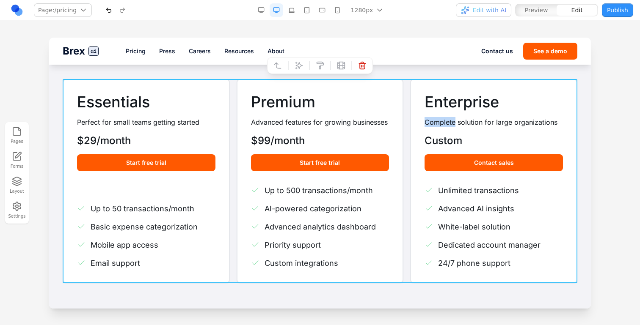
click at [410, 118] on div "Essentials Perfect for small teams getting started $29/month Start free trial U…" at bounding box center [320, 181] width 515 height 204
click at [298, 66] on icon at bounding box center [298, 65] width 8 height 8
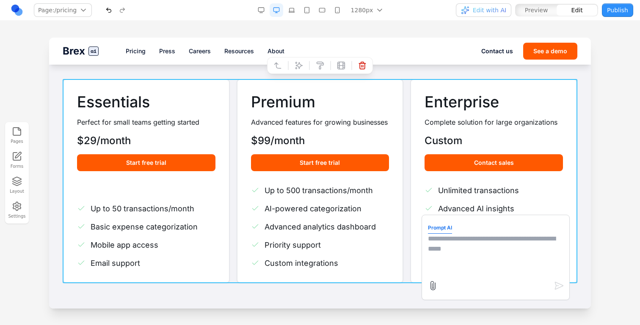
click at [467, 254] on textarea at bounding box center [495, 255] width 135 height 42
type textarea "**********"
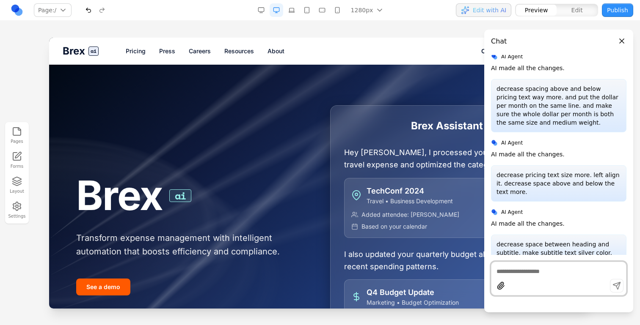
scroll to position [1398, 0]
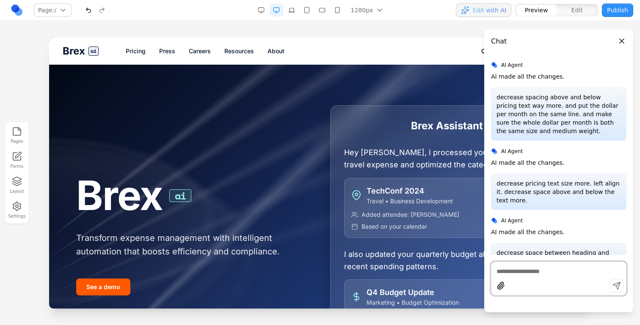
click at [135, 50] on link "Pricing" at bounding box center [136, 51] width 20 height 8
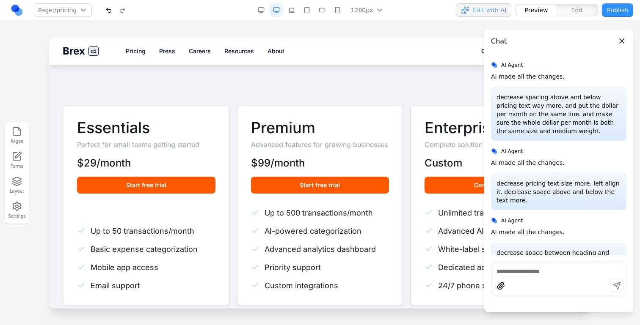
scroll to position [102, 0]
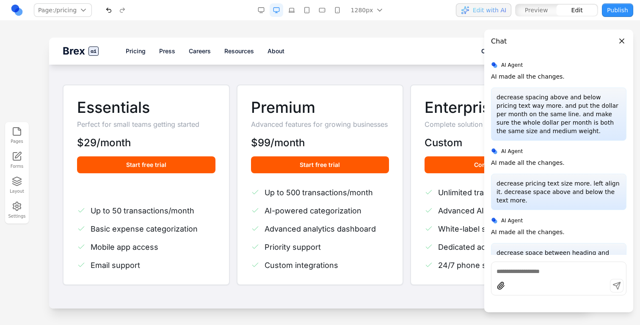
click at [288, 123] on p "Advanced features for growing businesses" at bounding box center [320, 124] width 138 height 10
click at [621, 38] on button "Close panel" at bounding box center [621, 40] width 9 height 9
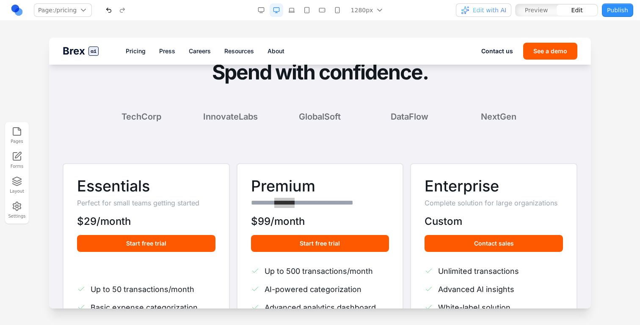
scroll to position [0, 0]
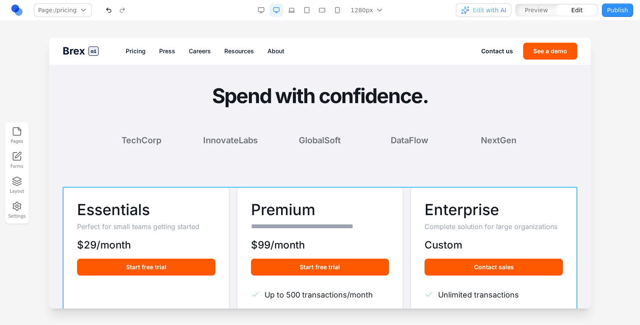
click at [405, 221] on div "**********" at bounding box center [320, 287] width 515 height 201
click at [297, 178] on button at bounding box center [299, 174] width 14 height 14
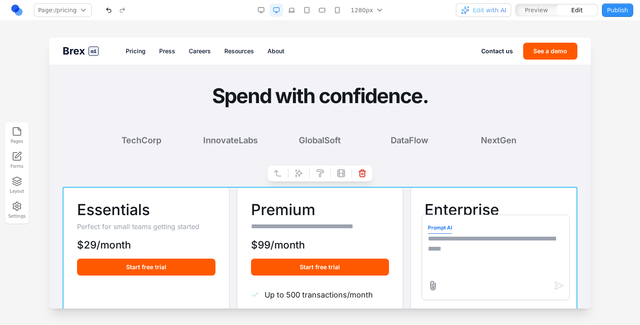
click at [463, 254] on textarea at bounding box center [495, 255] width 135 height 42
paste textarea "********"
type textarea "**********"
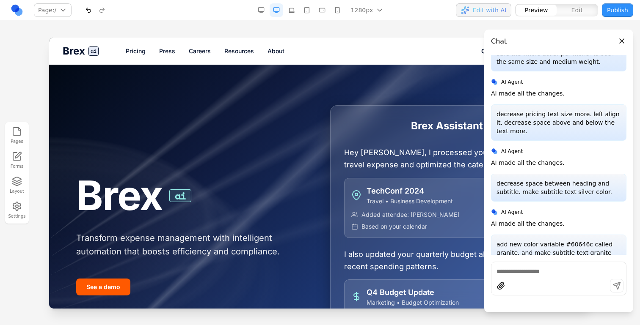
scroll to position [1459, 0]
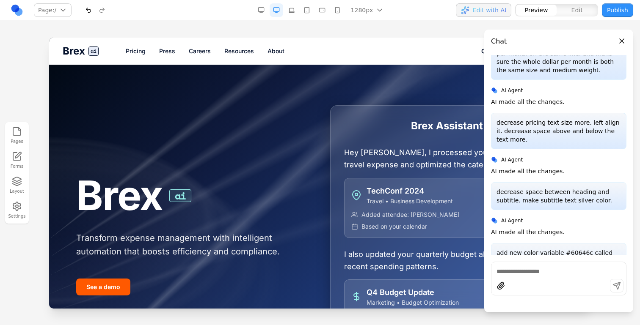
click at [146, 48] on nav "Pricing Press Careers Resources About" at bounding box center [303, 51] width 355 height 8
click at [142, 51] on link "Pricing" at bounding box center [136, 51] width 20 height 8
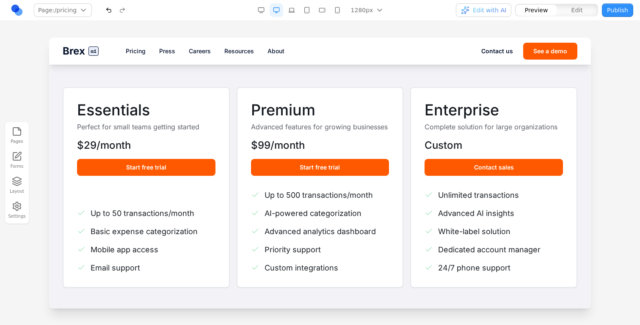
scroll to position [94, 0]
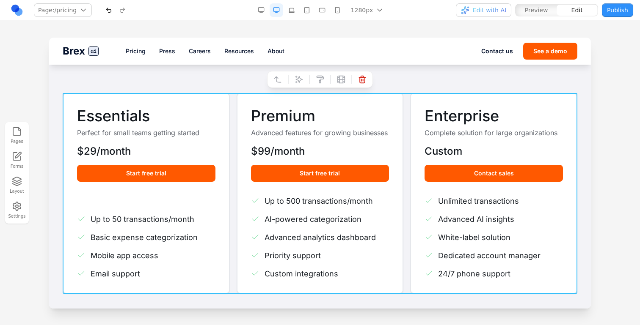
click at [231, 123] on div "Essentials Perfect for small teams getting started $29/month Start free trial U…" at bounding box center [320, 193] width 515 height 201
click at [297, 73] on button at bounding box center [299, 80] width 14 height 14
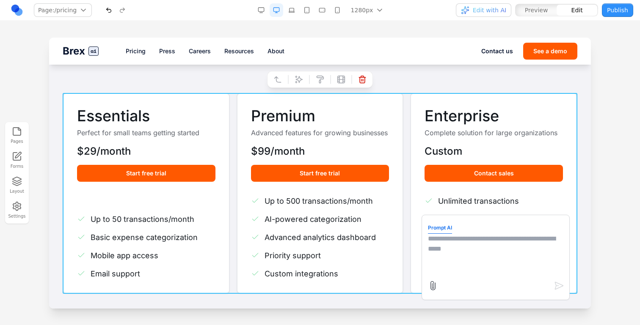
click at [438, 249] on textarea at bounding box center [495, 255] width 135 height 42
type textarea "**********"
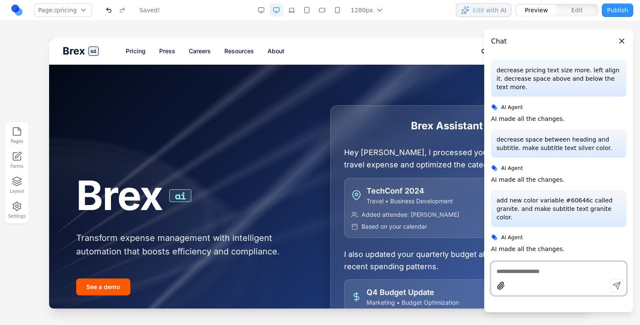
scroll to position [0, 0]
click at [135, 50] on link "Pricing" at bounding box center [136, 51] width 20 height 8
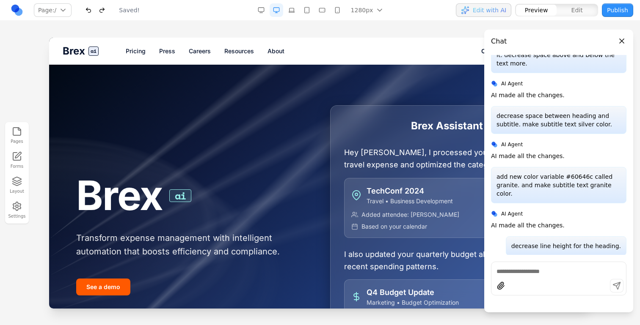
scroll to position [1511, 0]
